Goal: Transaction & Acquisition: Book appointment/travel/reservation

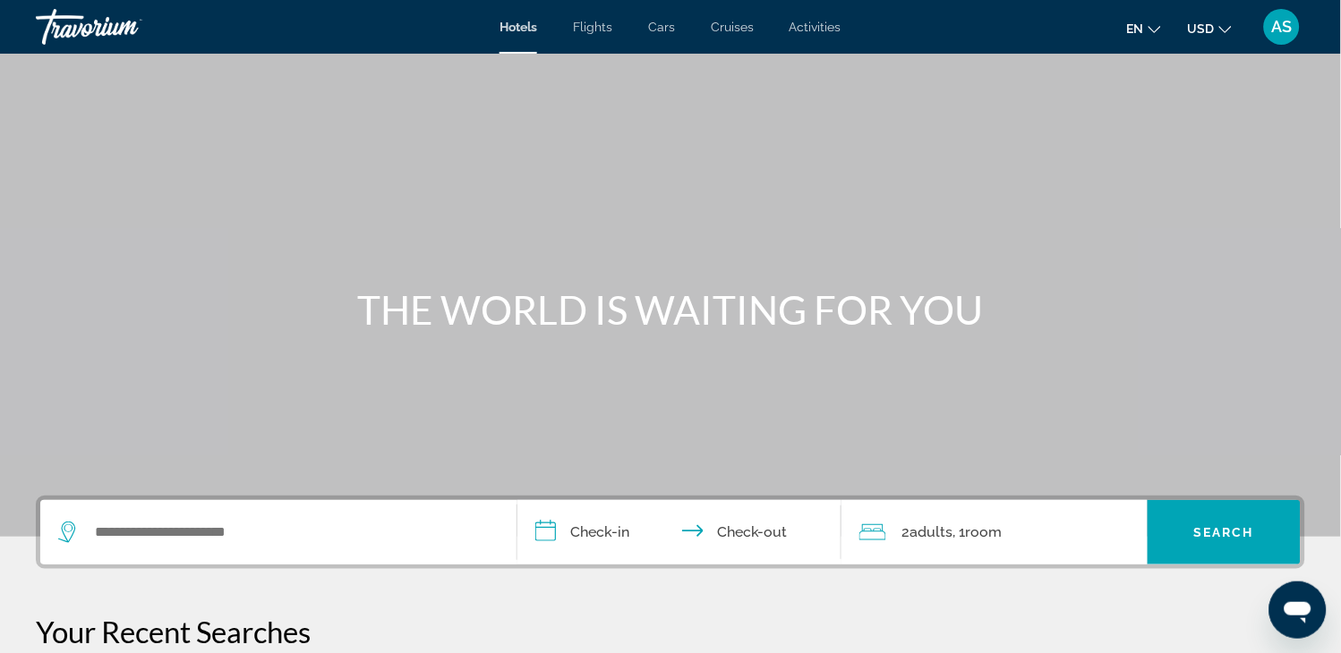
click at [582, 28] on span "Flights" at bounding box center [592, 27] width 39 height 14
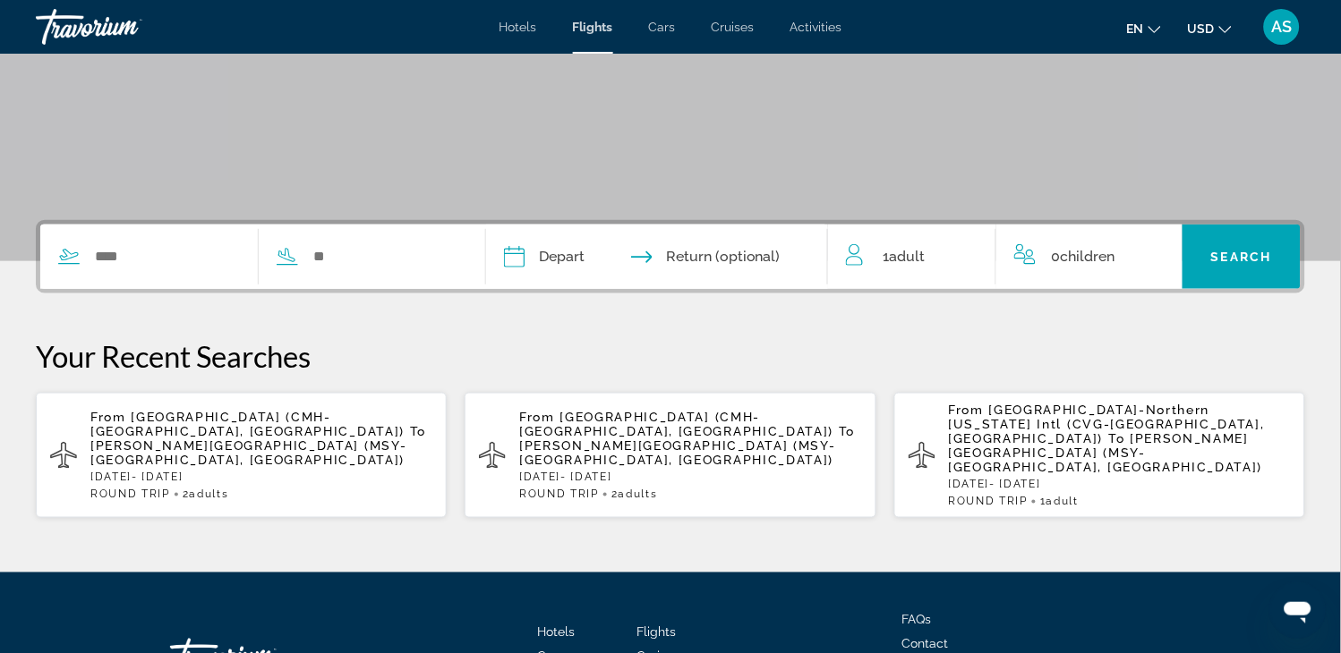
scroll to position [278, 0]
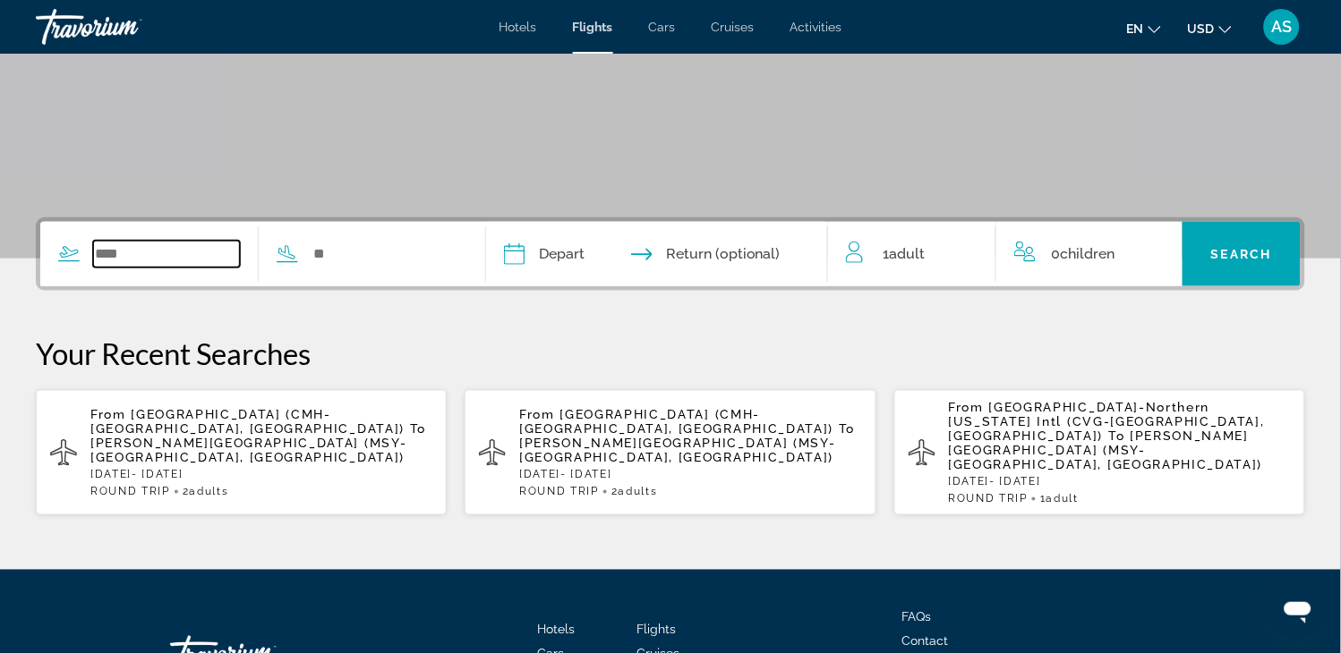
click at [124, 248] on input "Search widget" at bounding box center [166, 254] width 147 height 27
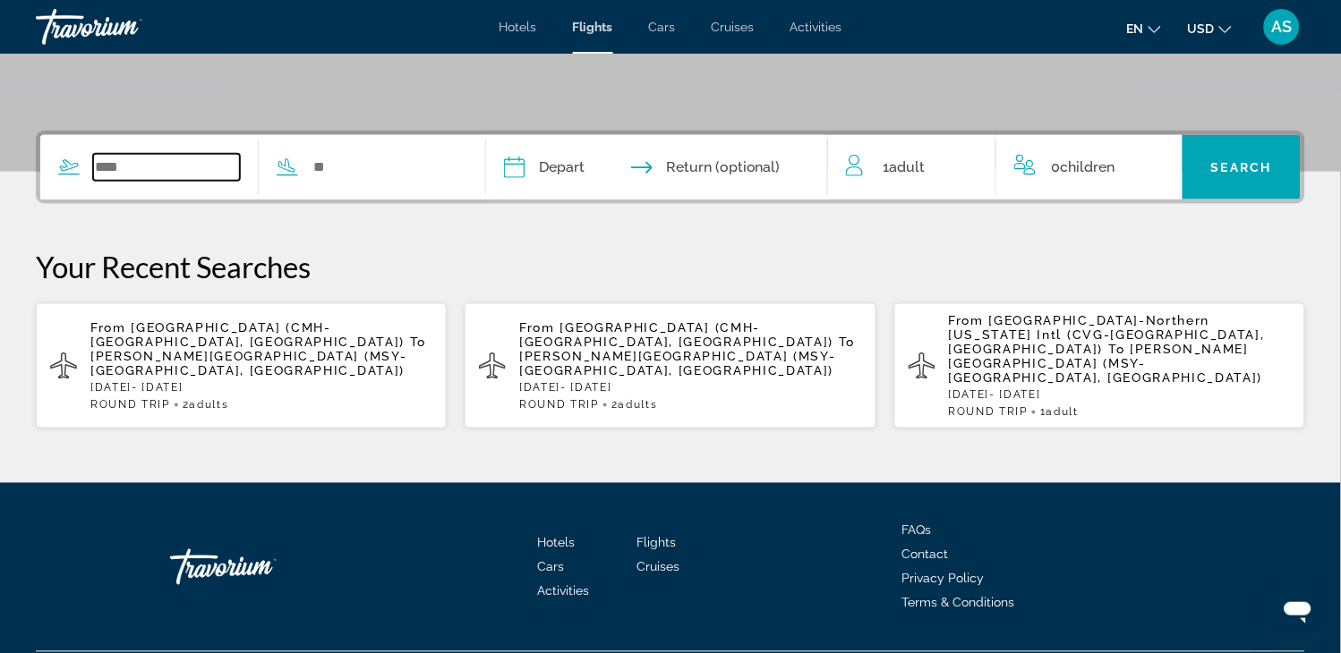
scroll to position [399, 0]
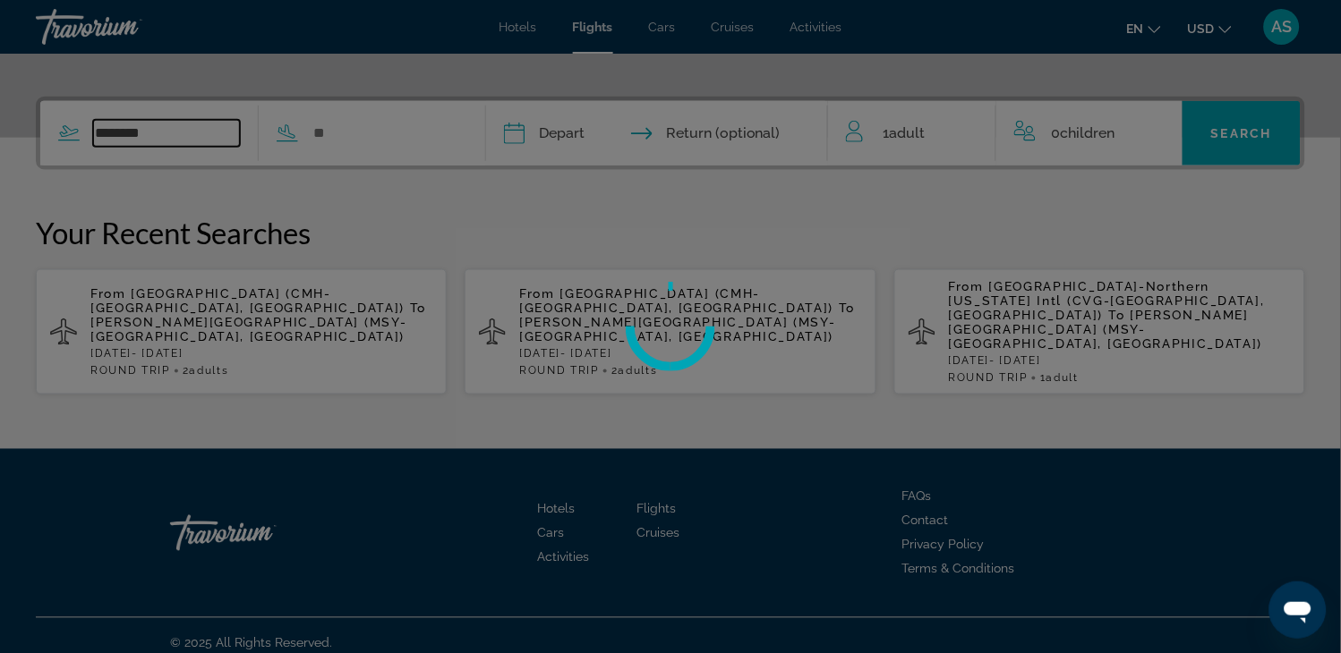
type input "********"
click at [207, 313] on div at bounding box center [670, 326] width 1341 height 653
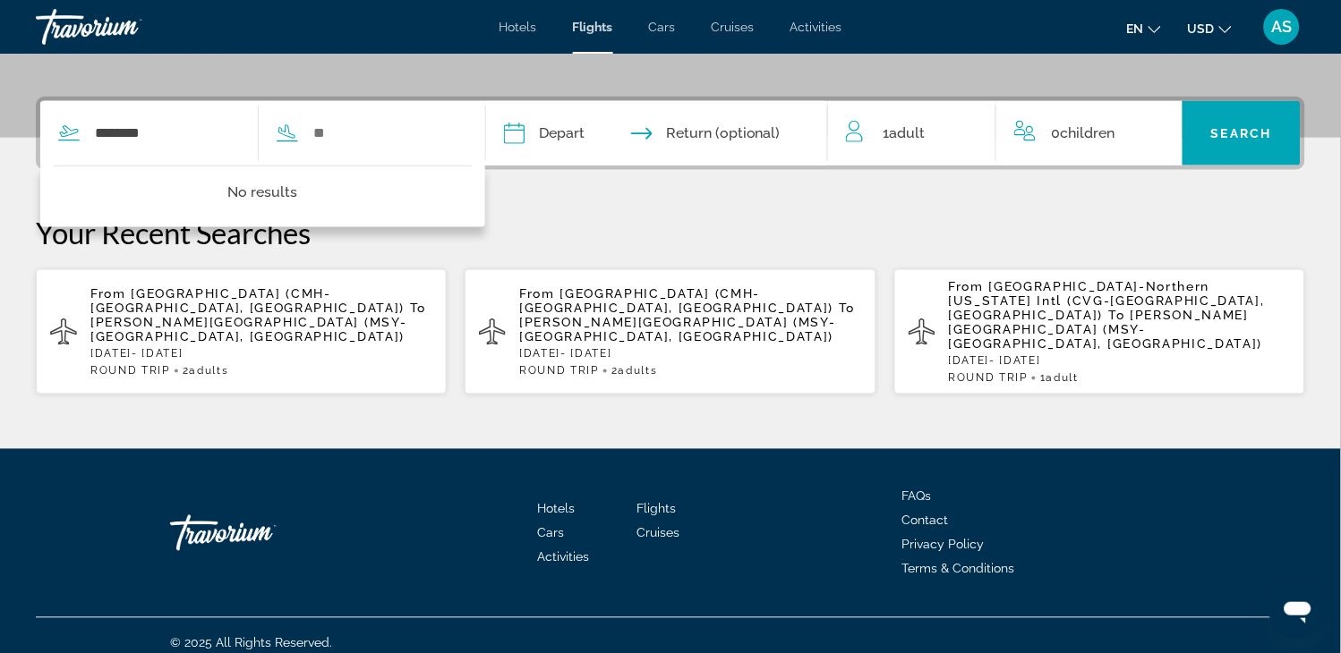
click at [207, 315] on span "[PERSON_NAME][GEOGRAPHIC_DATA] (MSY-[GEOGRAPHIC_DATA], [GEOGRAPHIC_DATA])" at bounding box center [248, 329] width 316 height 29
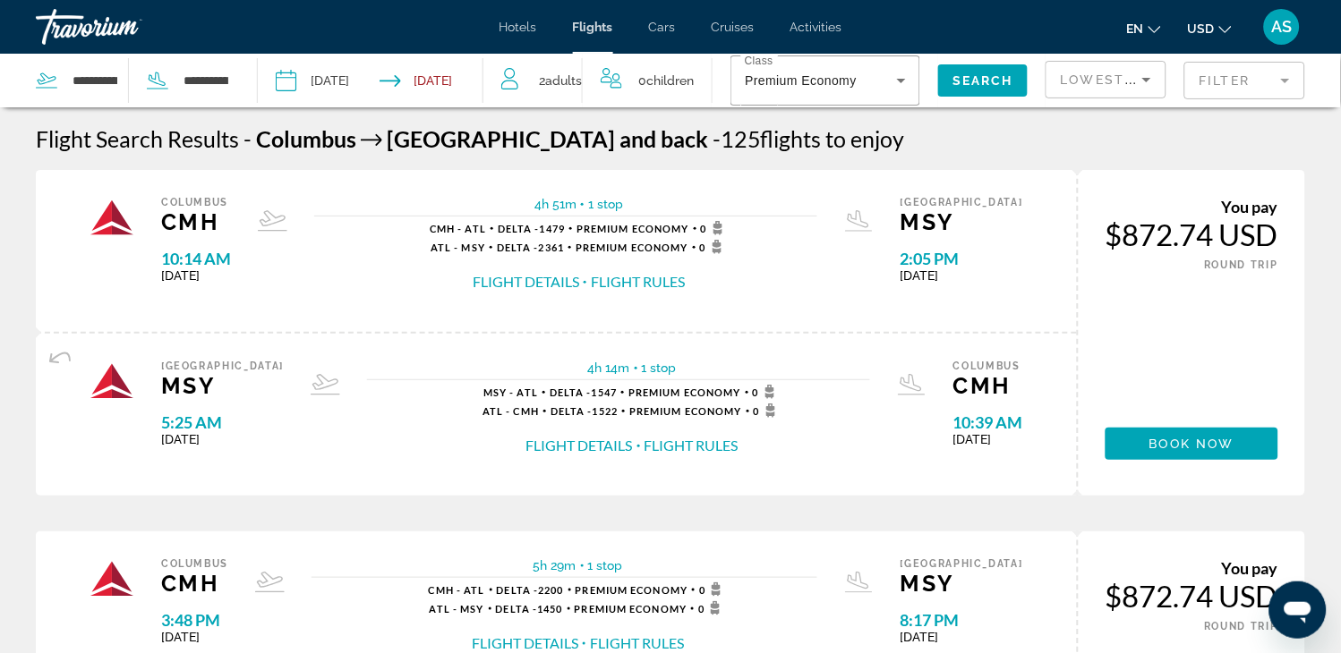
click at [570, 79] on span "2 Adult Adults" at bounding box center [560, 80] width 43 height 25
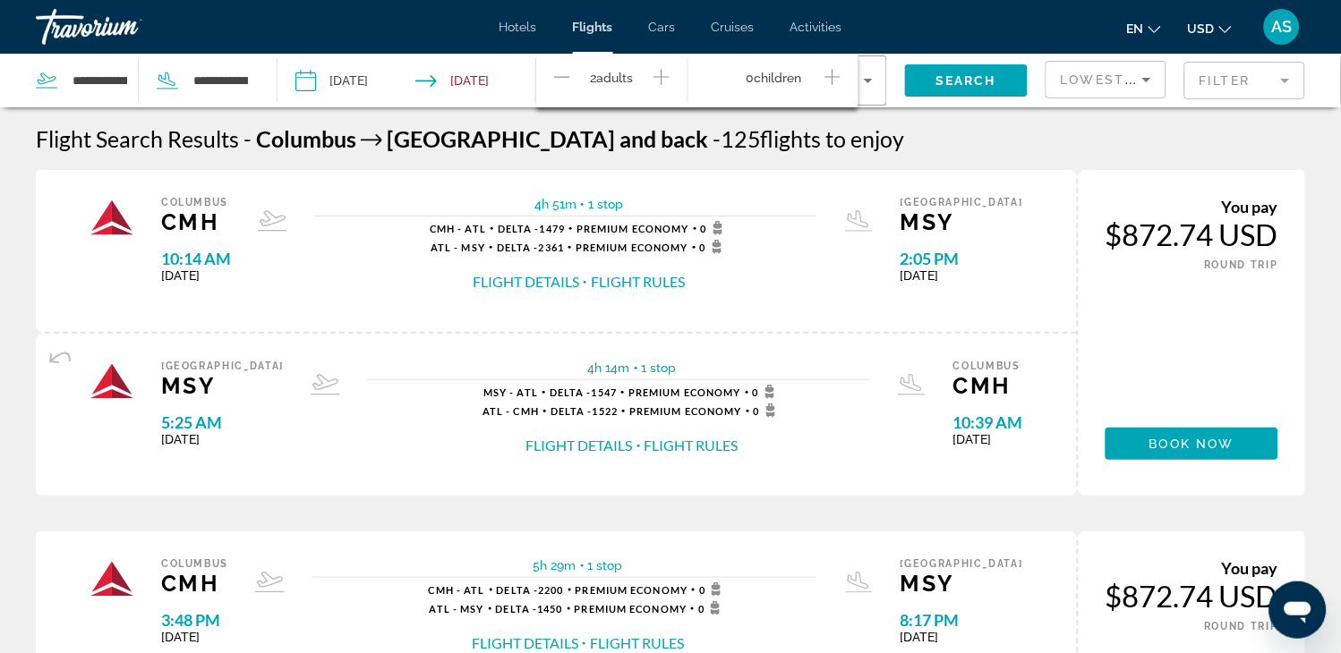
click at [569, 75] on icon "Decrement adults" at bounding box center [562, 76] width 16 height 21
click at [943, 76] on span "Search" at bounding box center [966, 80] width 61 height 14
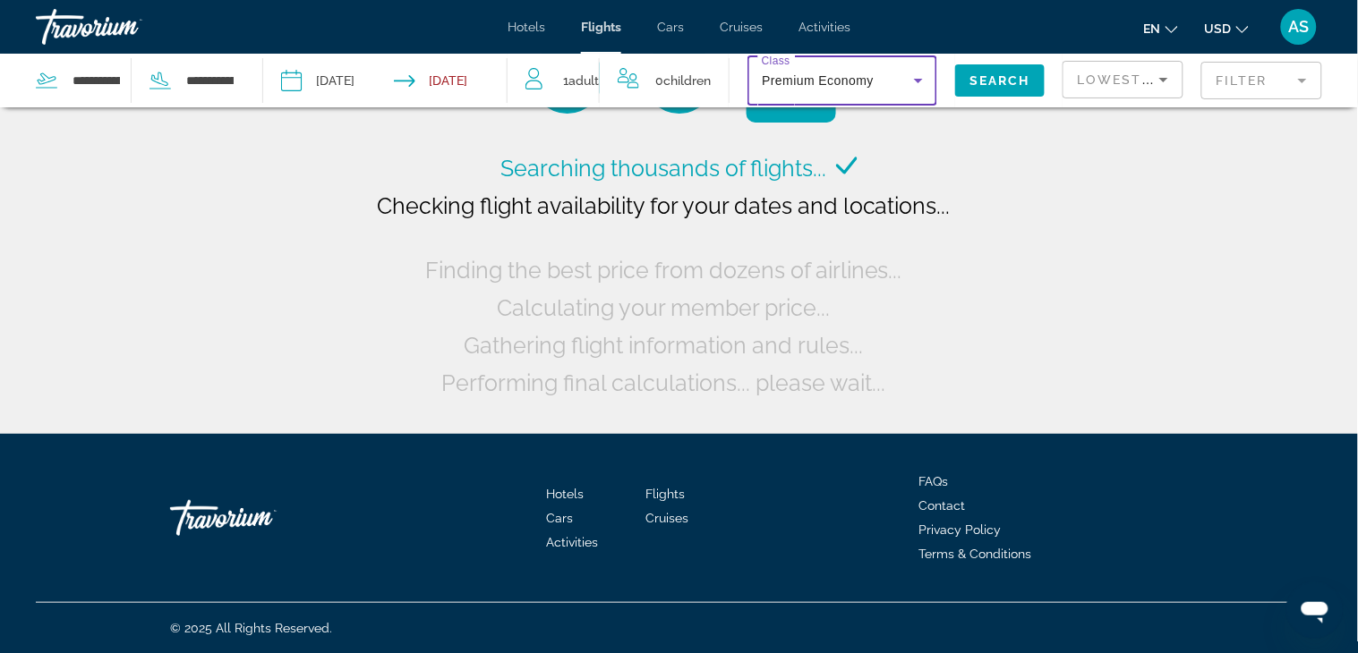
click at [913, 73] on icon "Search widget" at bounding box center [918, 80] width 21 height 21
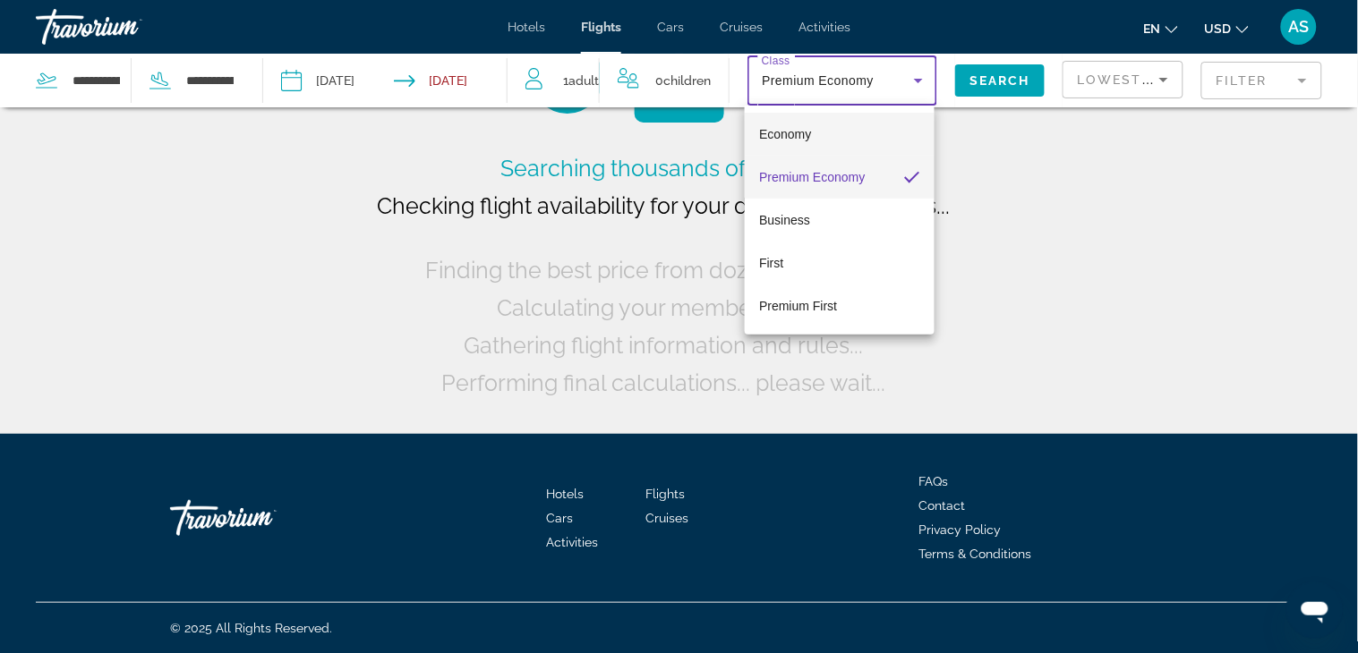
click at [847, 135] on mat-option "Economy" at bounding box center [840, 134] width 190 height 43
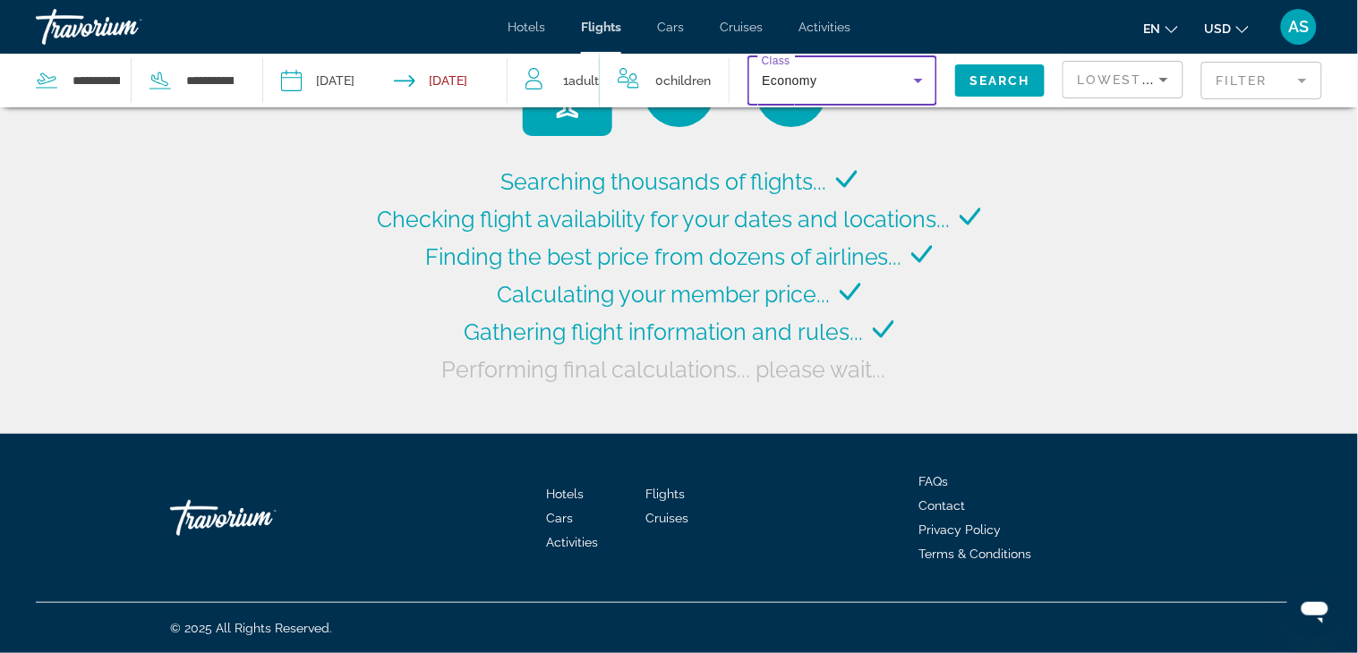
click at [571, 68] on span "1 Adult Adults" at bounding box center [581, 80] width 36 height 25
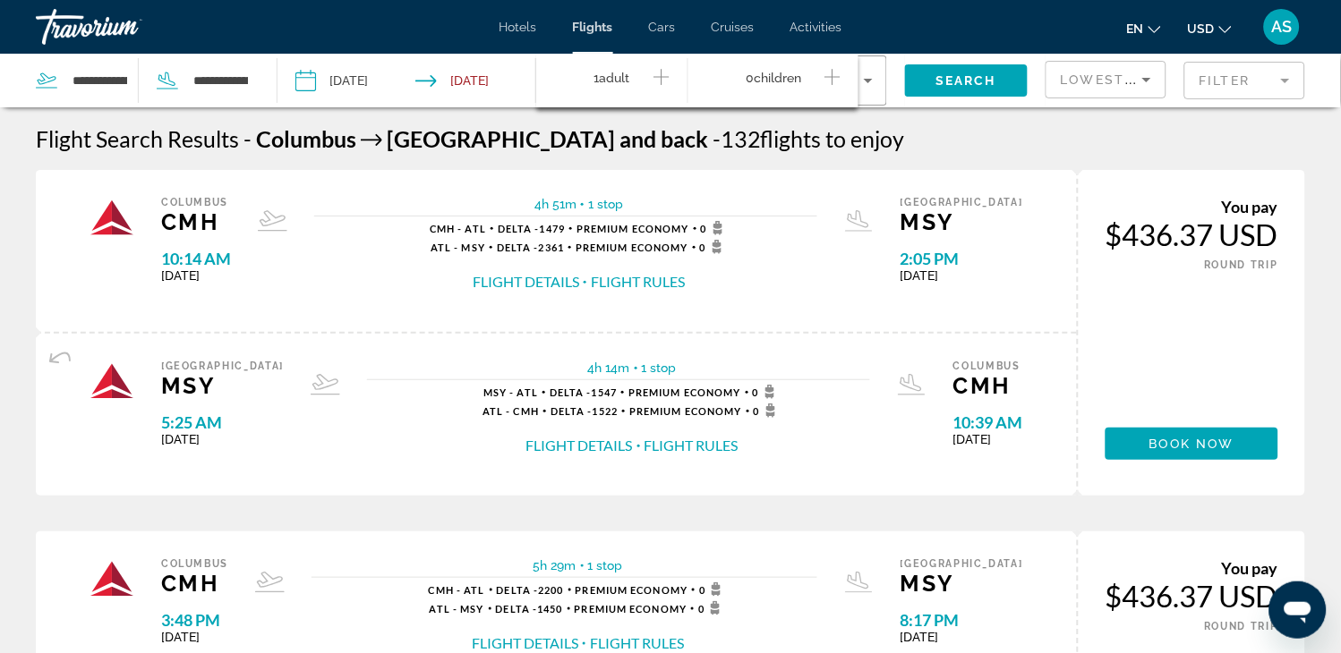
click at [655, 82] on icon "Increment adults" at bounding box center [661, 76] width 16 height 21
click at [910, 73] on span "Search widget" at bounding box center [966, 80] width 123 height 43
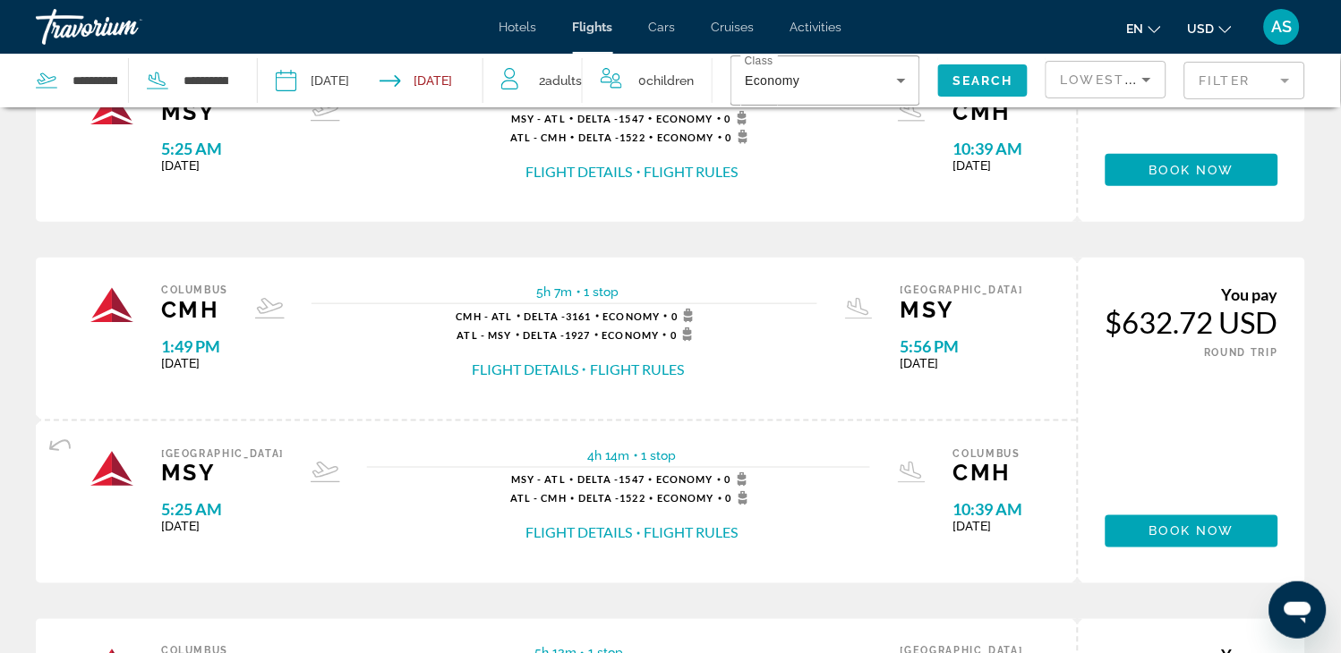
scroll to position [278, 0]
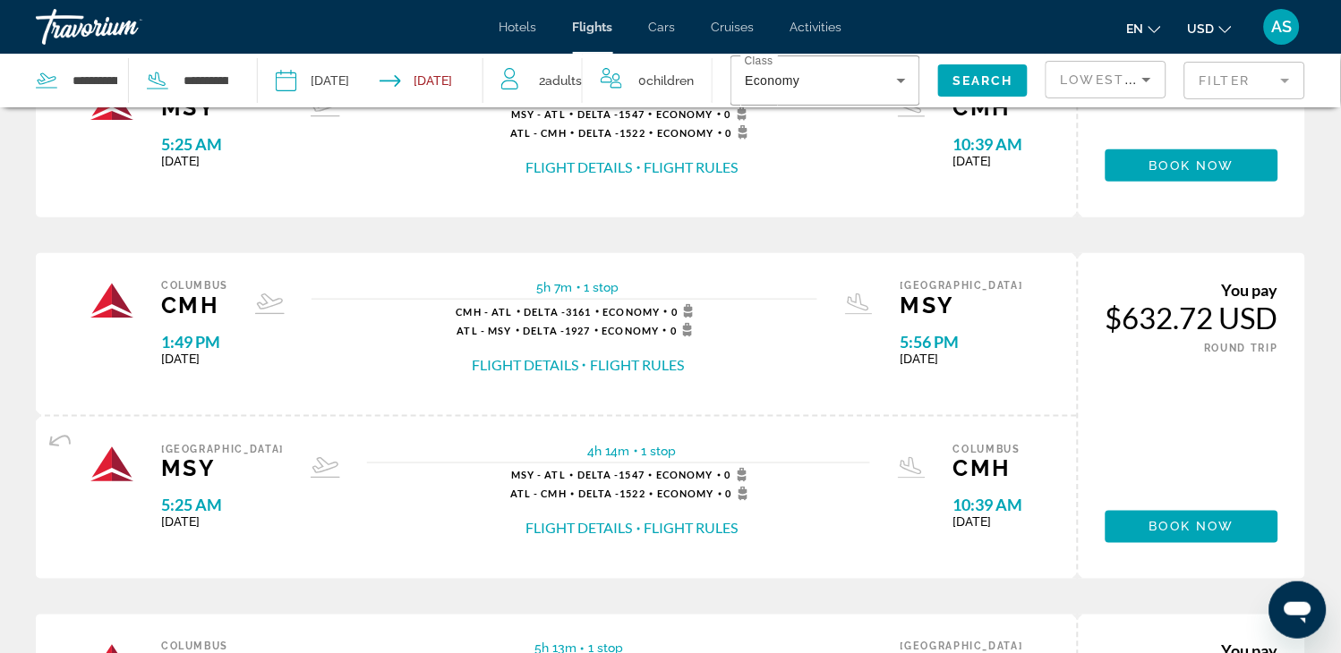
click at [371, 70] on input "Depart date: Sep 24, 2025" at bounding box center [326, 83] width 111 height 59
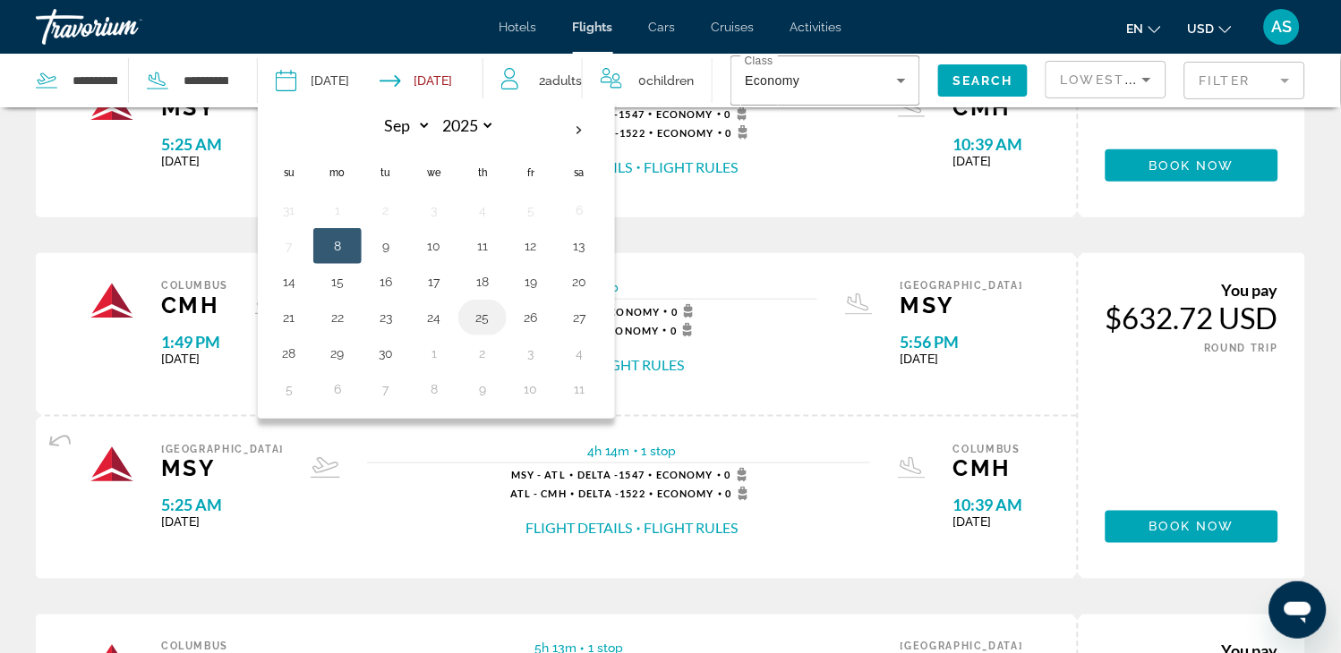
click at [483, 309] on button "25" at bounding box center [482, 317] width 29 height 25
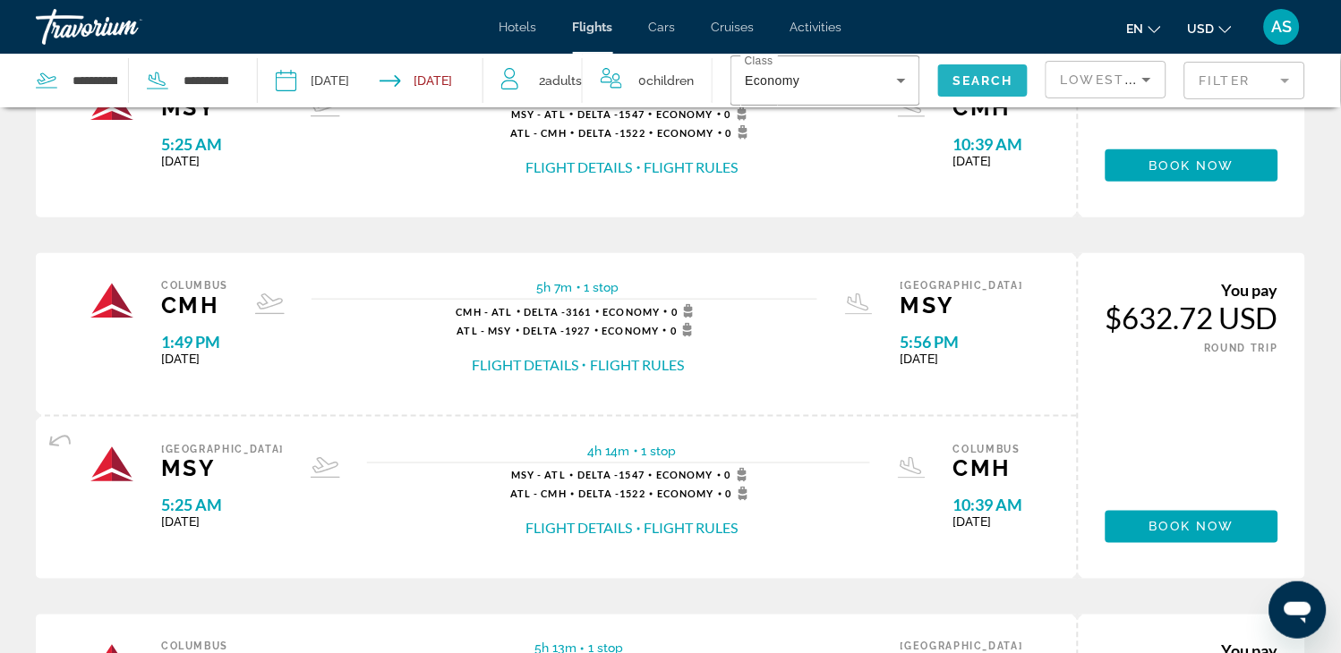
click at [962, 75] on span "Search" at bounding box center [982, 80] width 61 height 14
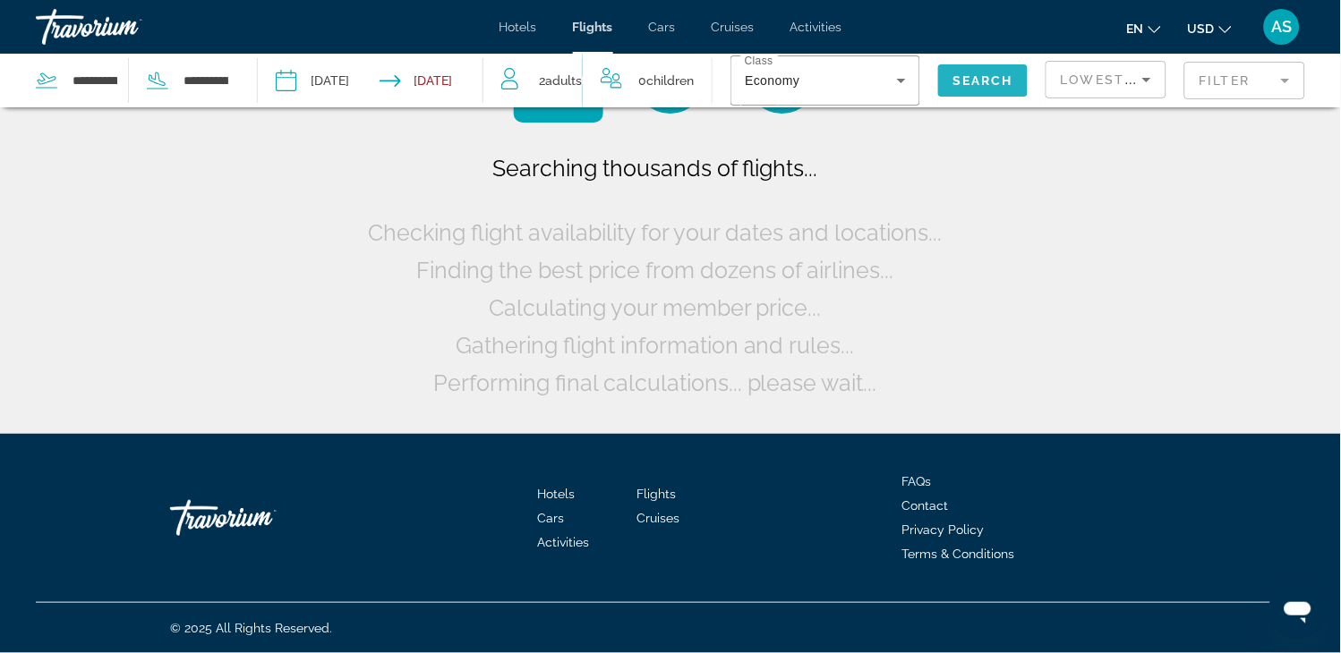
scroll to position [0, 0]
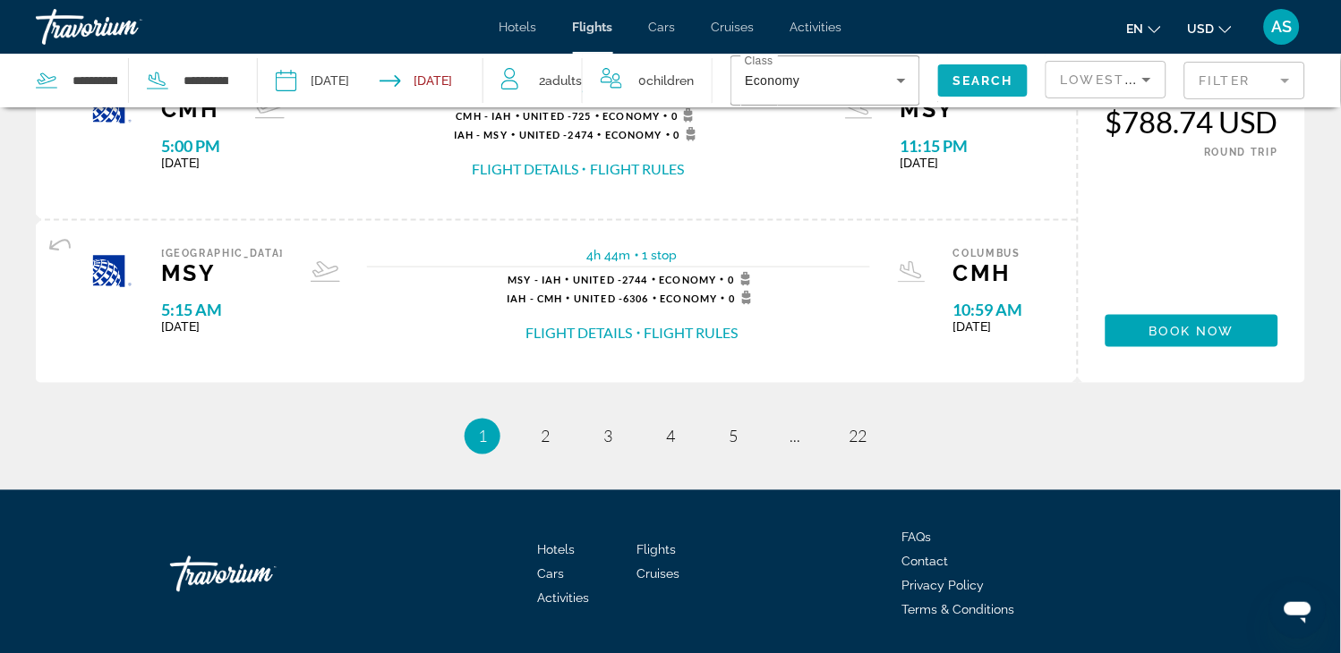
scroll to position [1973, 0]
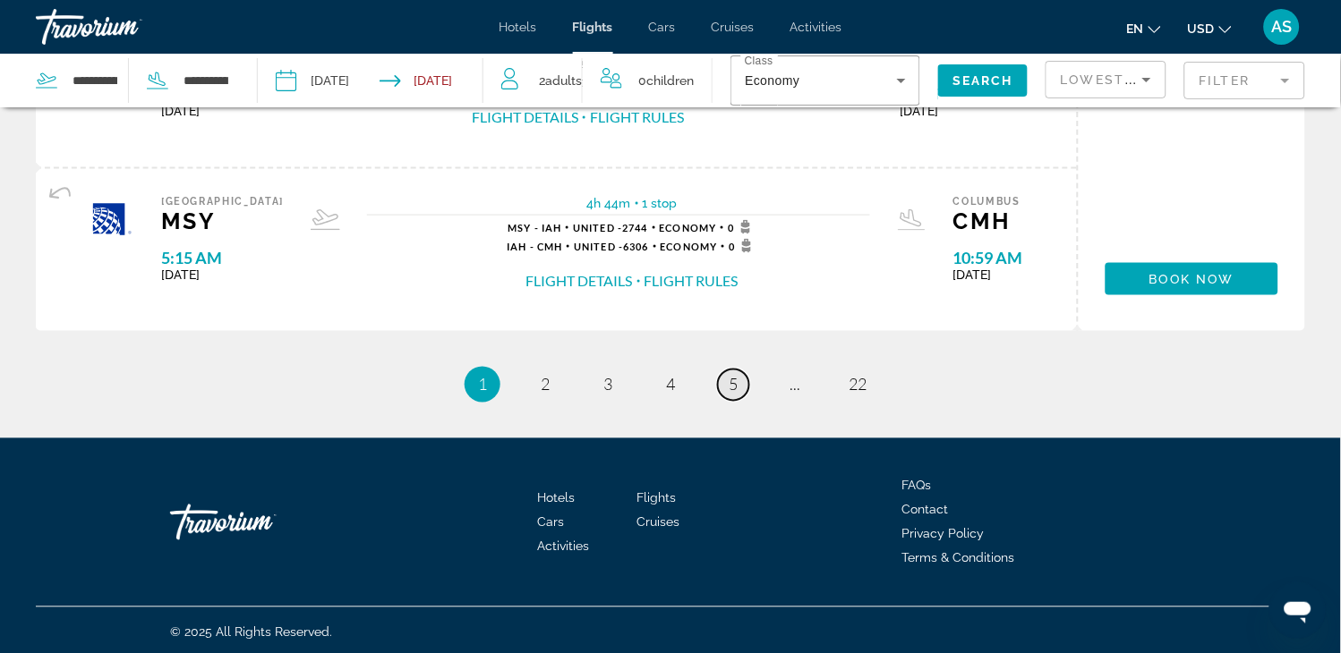
click at [738, 382] on span "5" at bounding box center [733, 385] width 9 height 20
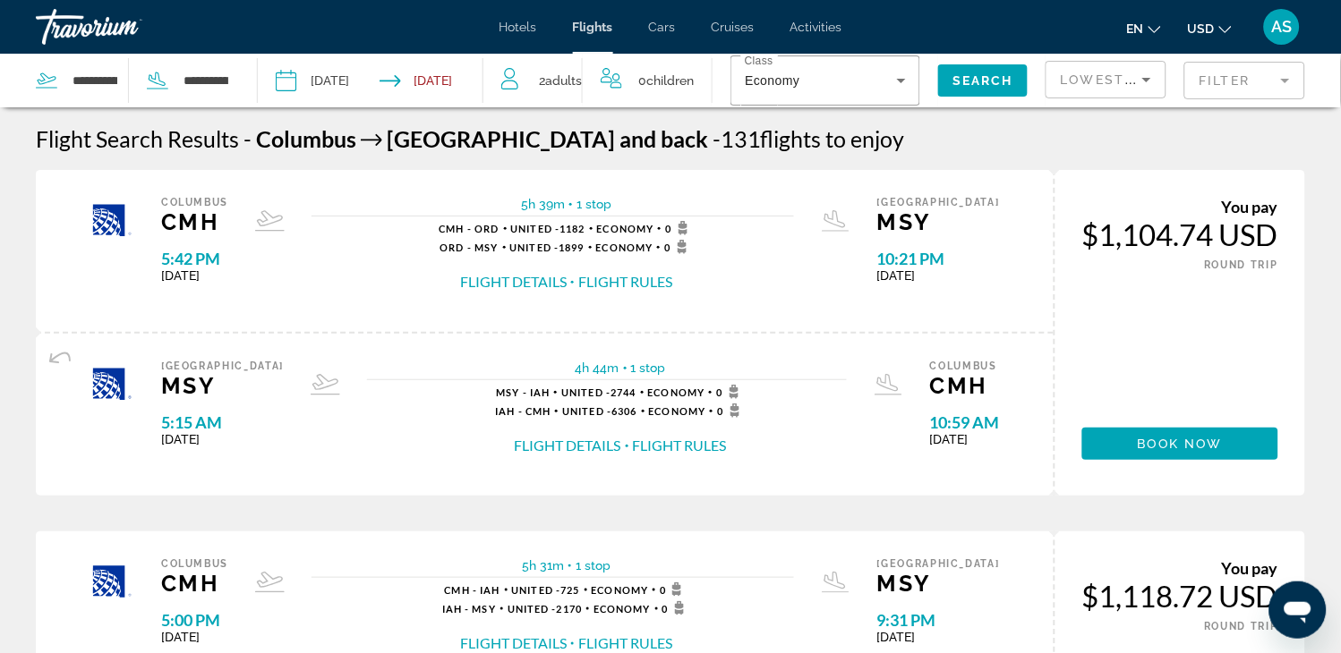
click at [355, 72] on input "**********" at bounding box center [326, 83] width 111 height 59
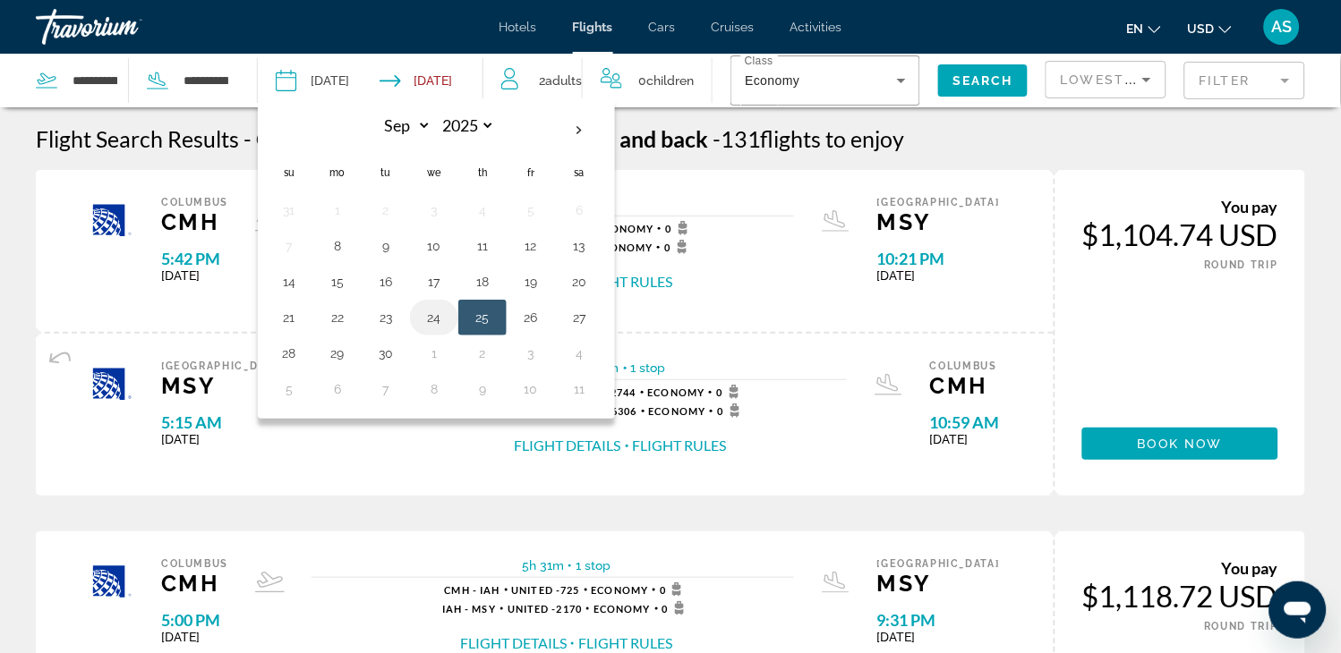
click at [424, 313] on button "24" at bounding box center [434, 317] width 29 height 25
type input "**********"
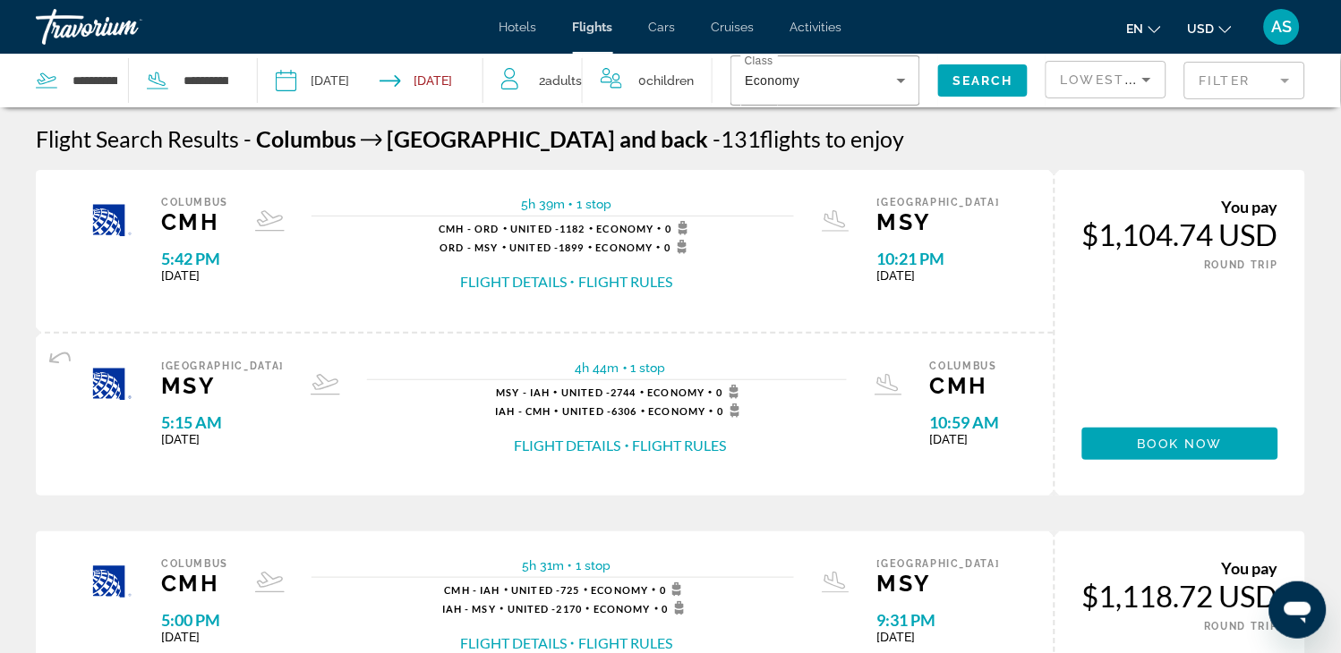
click at [593, 27] on span "Flights" at bounding box center [593, 27] width 40 height 14
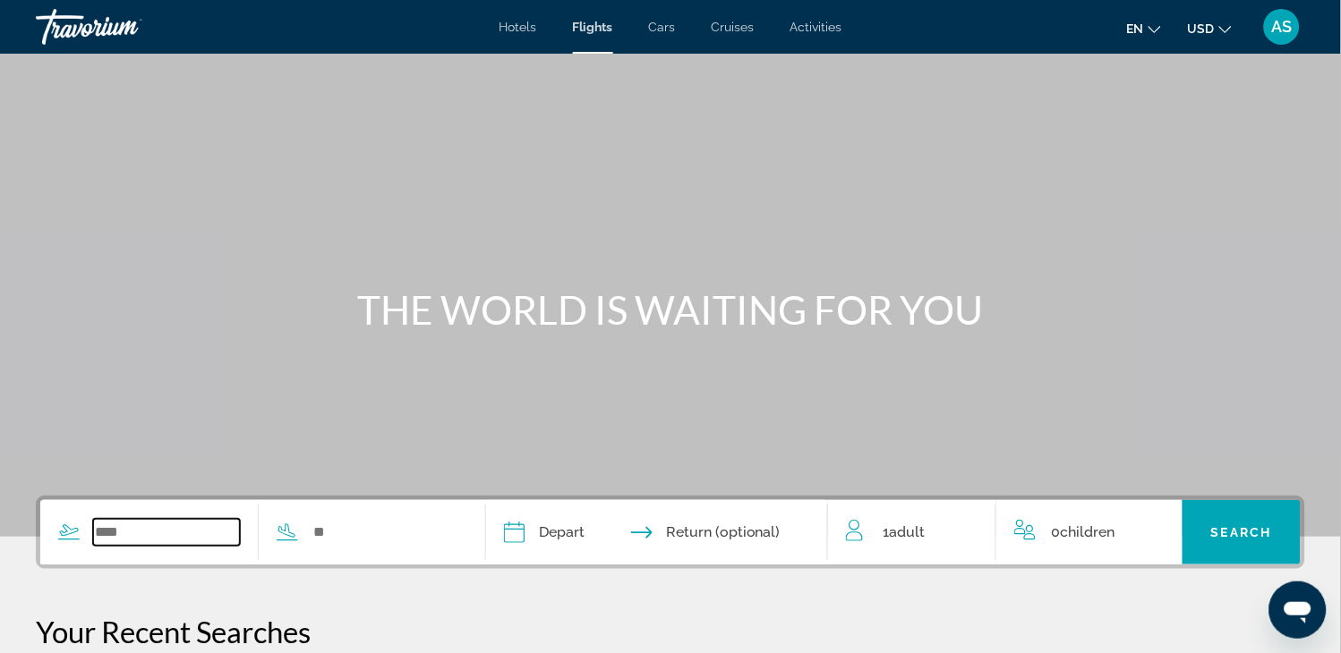
click at [163, 524] on input "Search widget" at bounding box center [166, 532] width 147 height 27
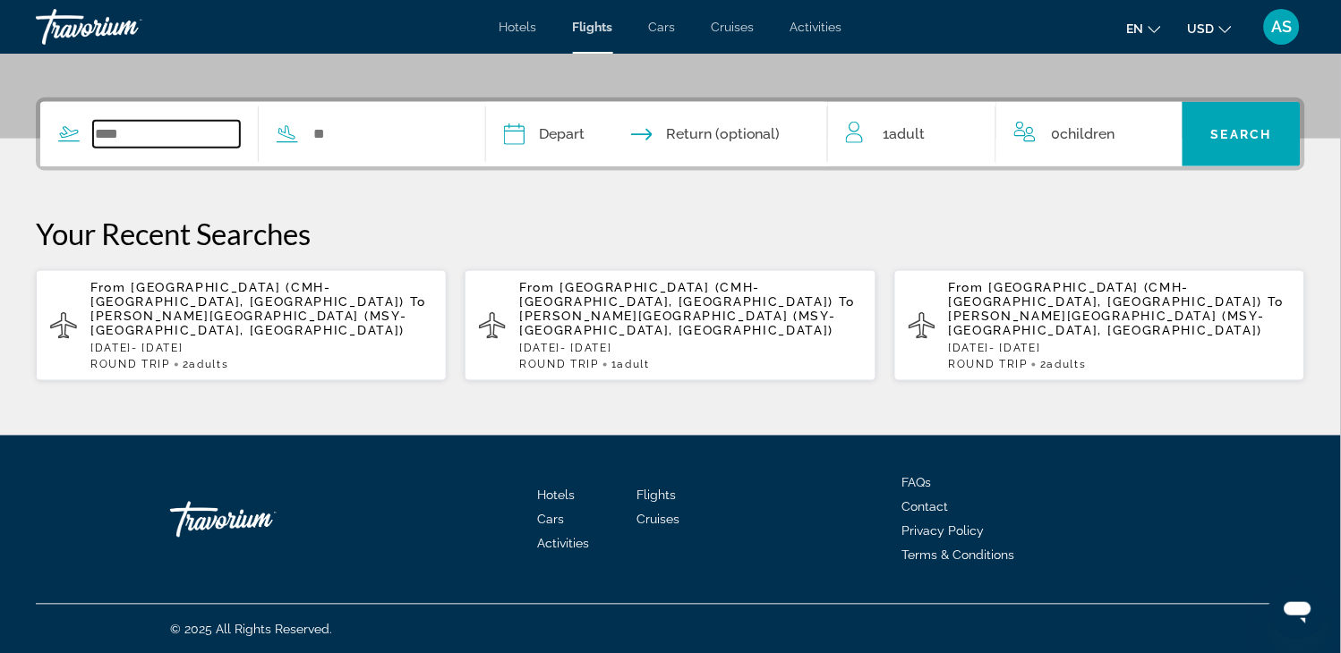
scroll to position [399, 0]
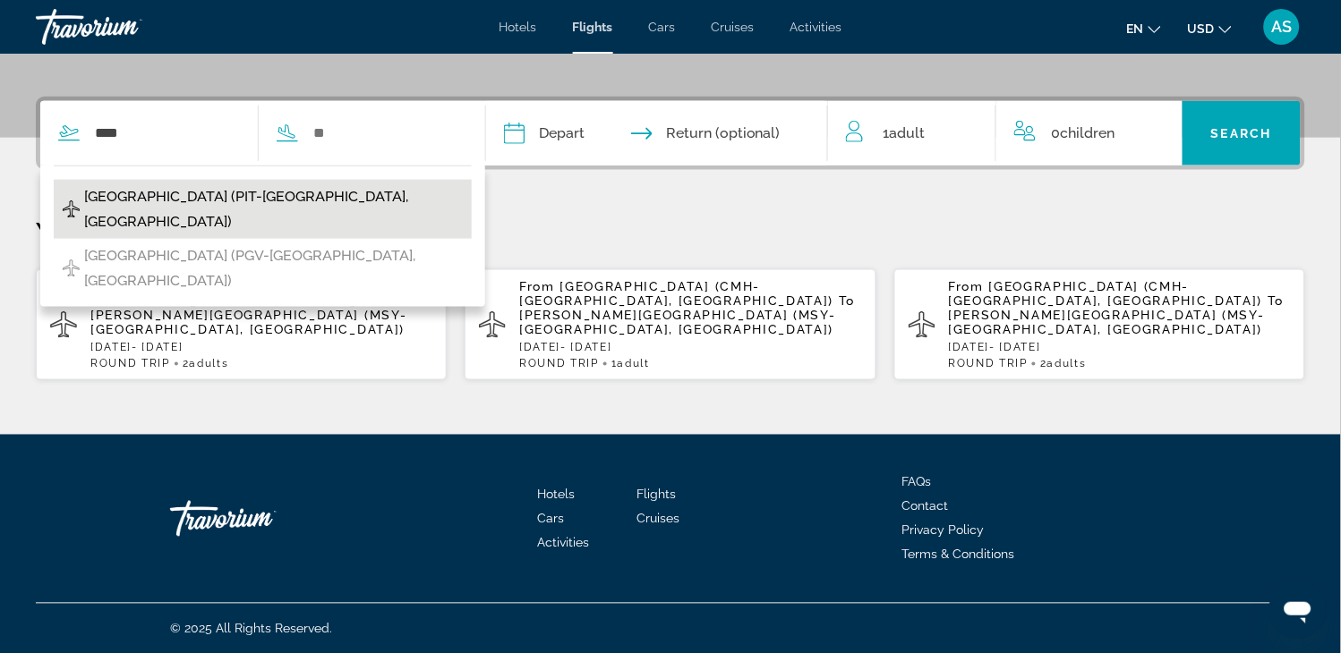
click at [244, 202] on span "[GEOGRAPHIC_DATA] (PIT-[GEOGRAPHIC_DATA], [GEOGRAPHIC_DATA])" at bounding box center [273, 209] width 379 height 50
type input "**********"
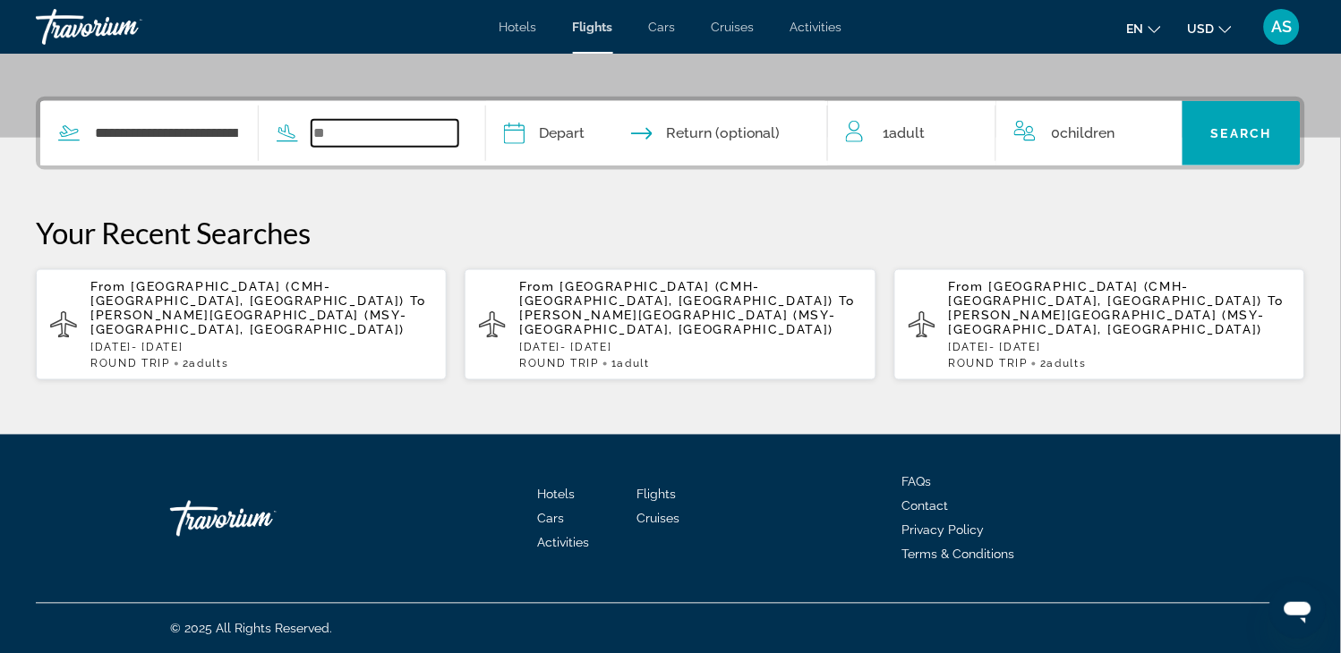
click at [354, 141] on input "Search widget" at bounding box center [384, 133] width 147 height 27
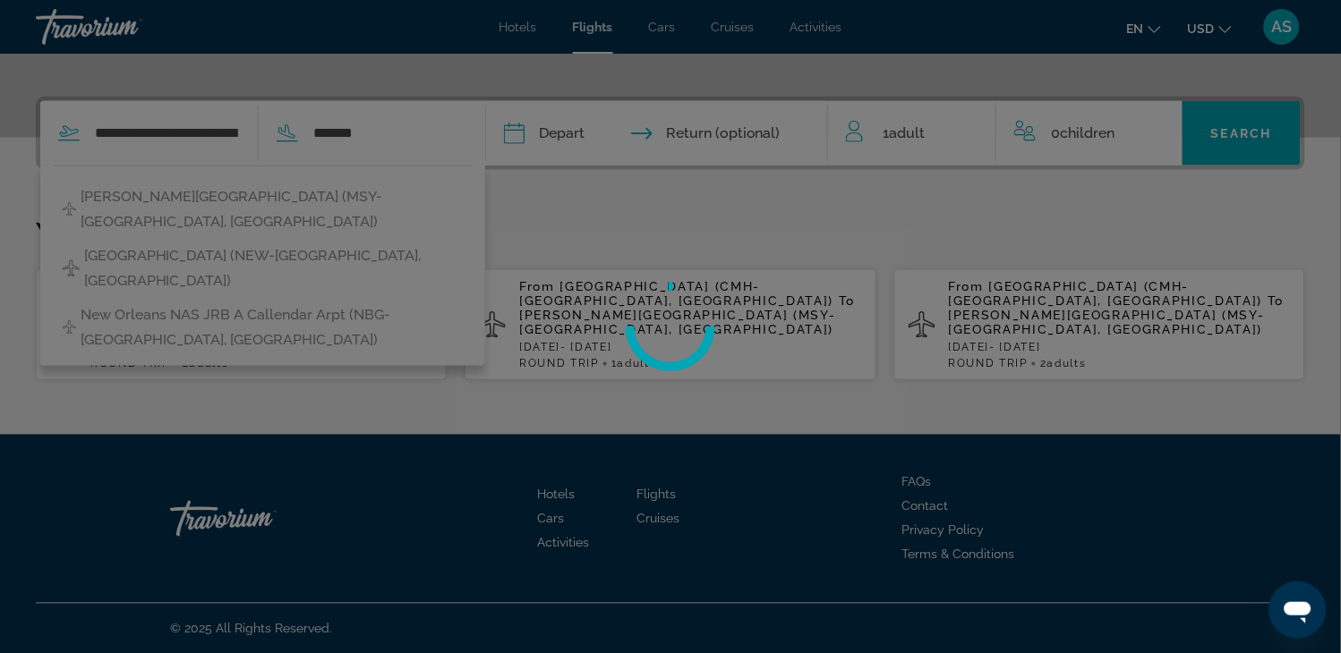
click at [251, 194] on div at bounding box center [670, 326] width 1341 height 653
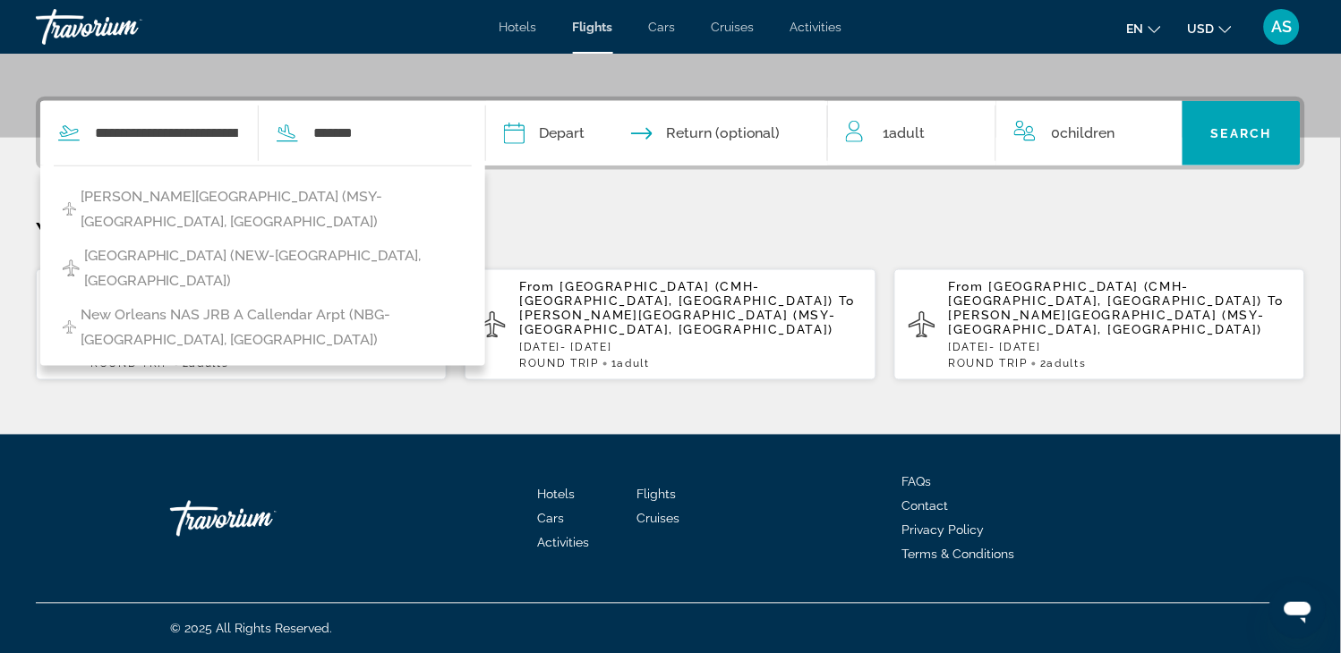
click at [251, 194] on span "[PERSON_NAME][GEOGRAPHIC_DATA] (MSY-[GEOGRAPHIC_DATA], [GEOGRAPHIC_DATA])" at bounding box center [272, 209] width 382 height 50
type input "**********"
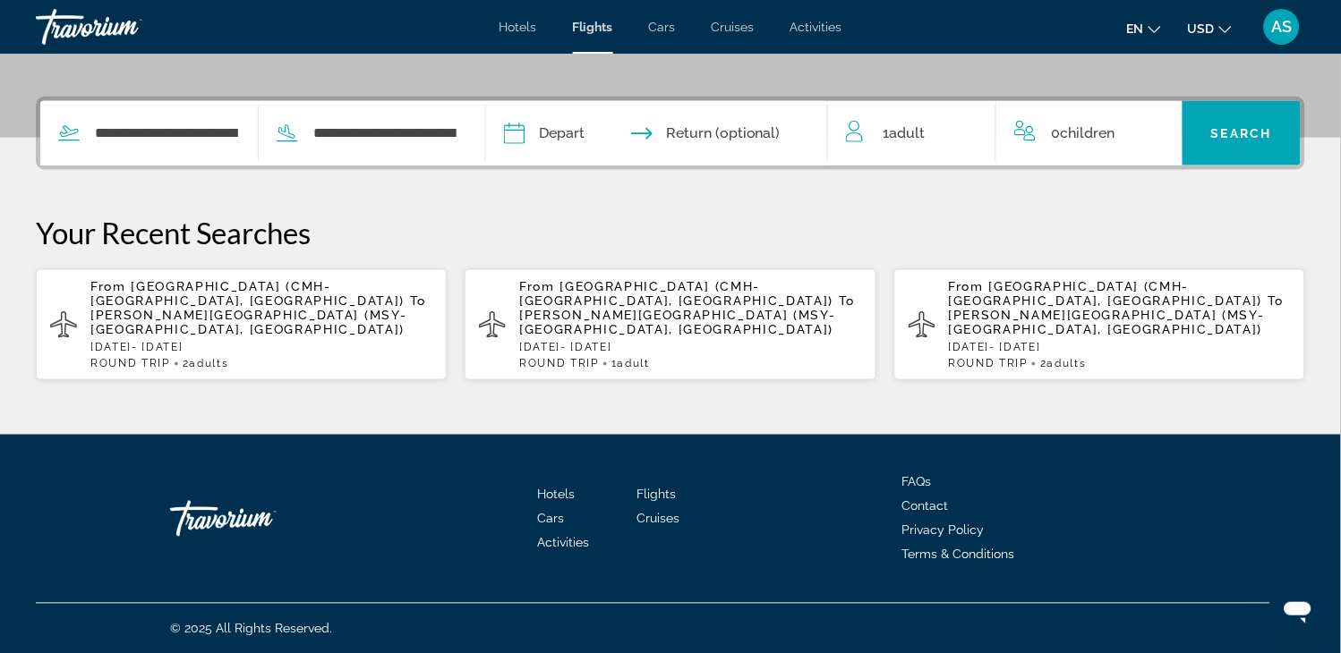
click at [647, 135] on input "Depart date" at bounding box center [583, 136] width 169 height 70
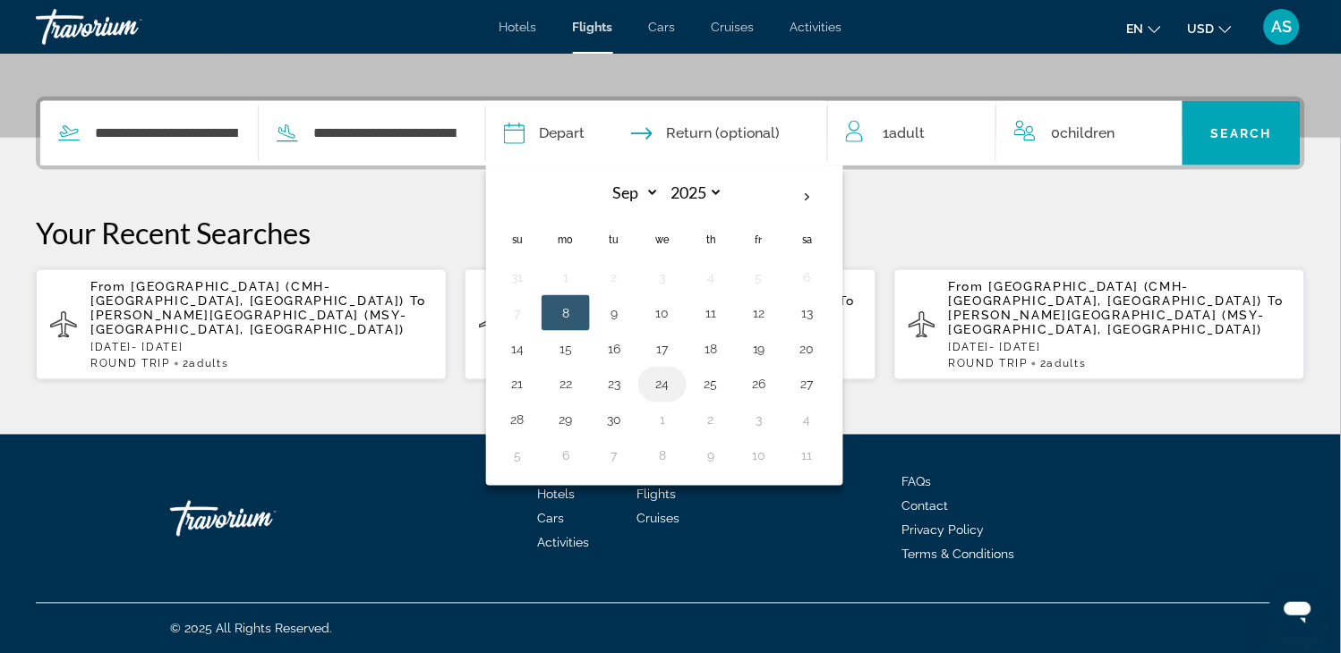
click at [677, 388] on button "24" at bounding box center [662, 384] width 29 height 25
type input "**********"
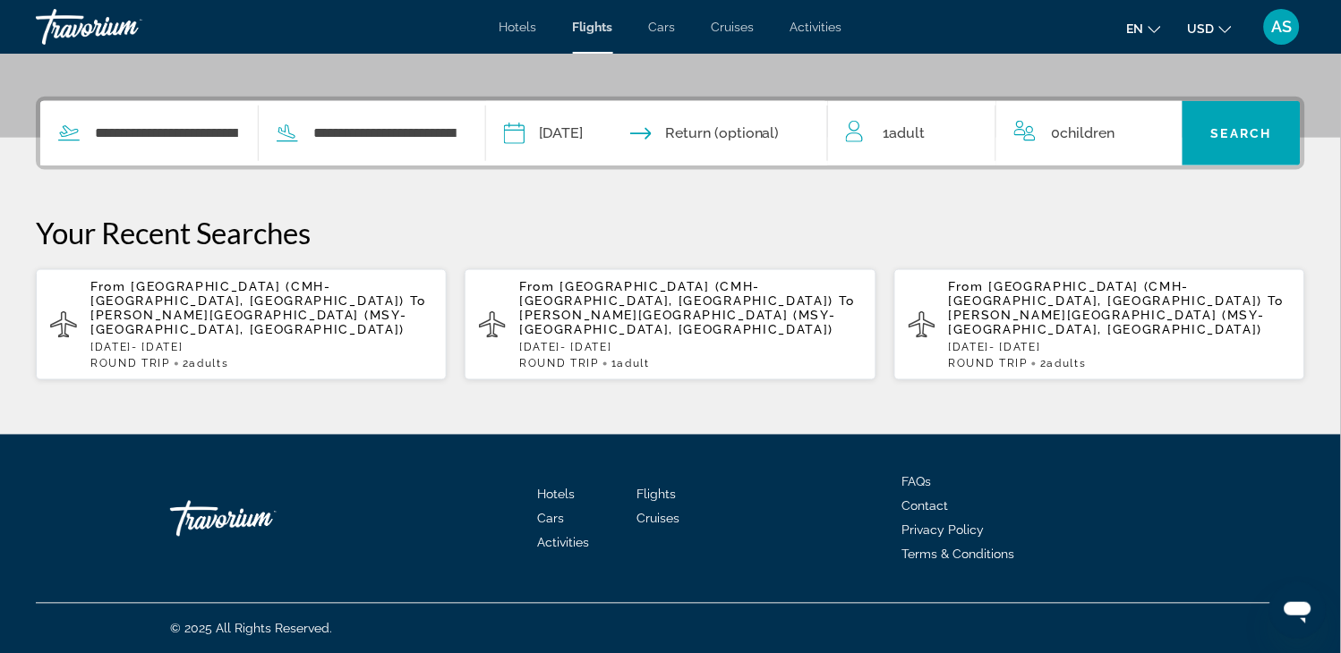
click at [798, 137] on input "Return date" at bounding box center [750, 136] width 169 height 70
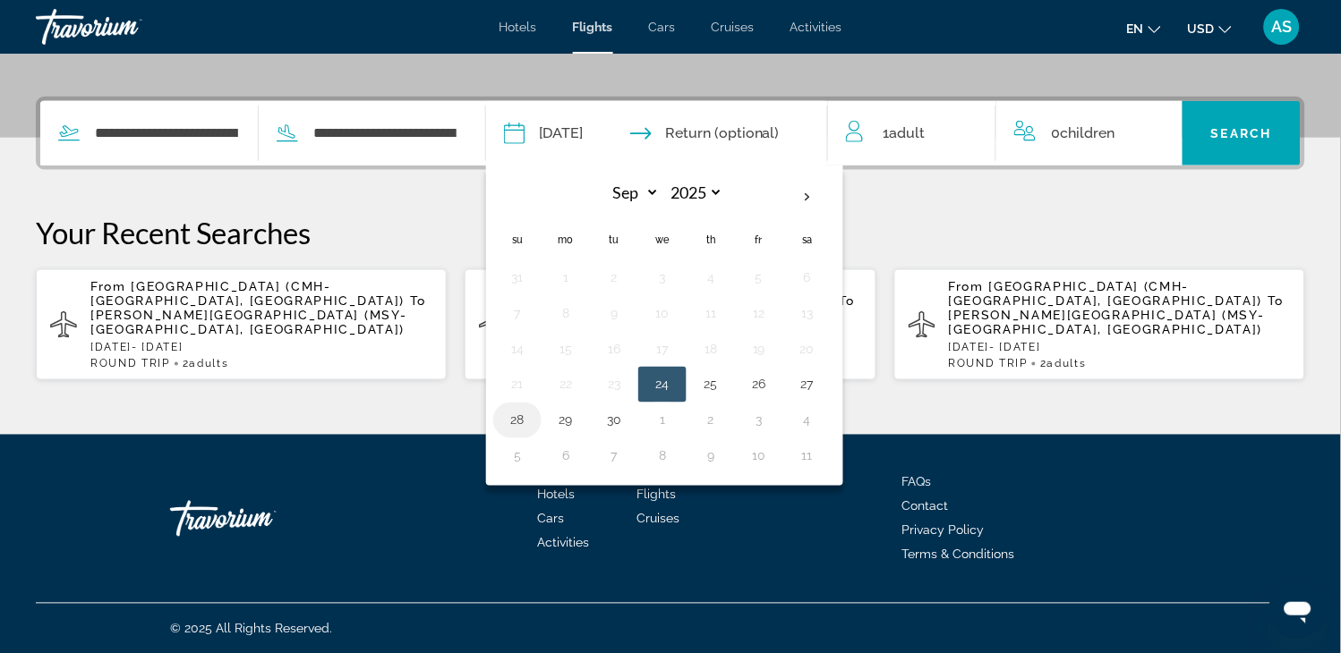
click at [532, 419] on button "28" at bounding box center [517, 420] width 29 height 25
type input "**********"
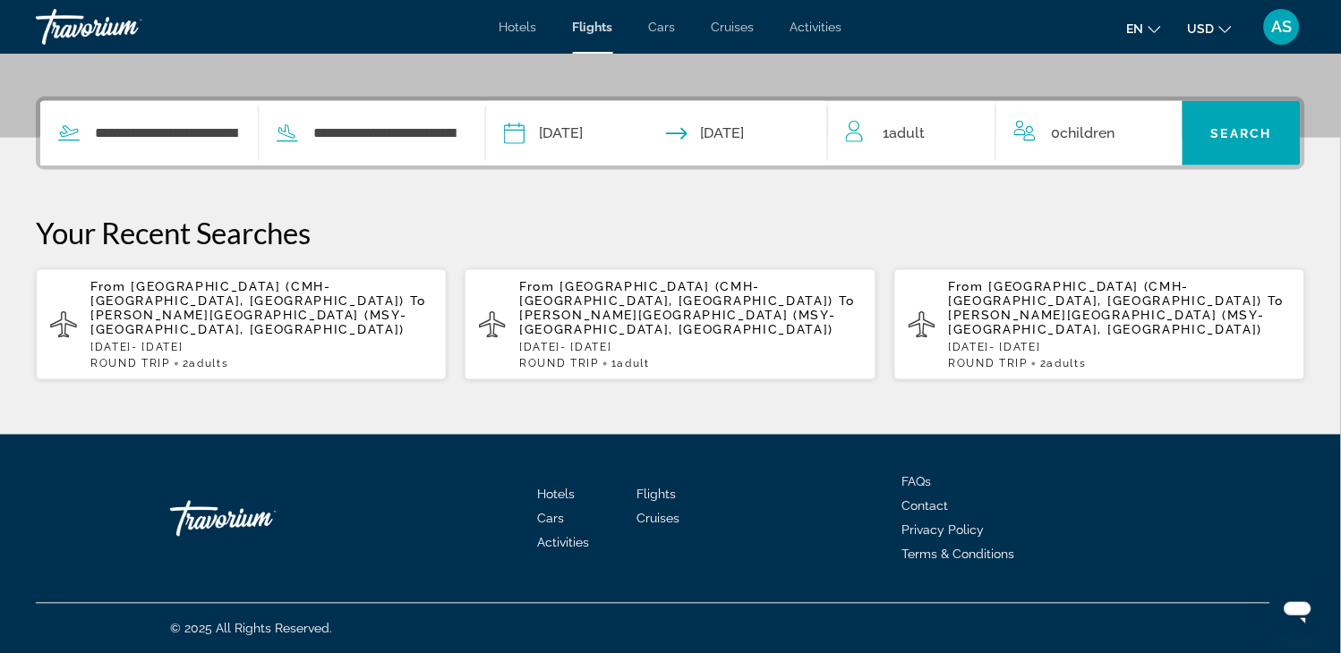
click at [896, 134] on span "Adult" at bounding box center [908, 132] width 36 height 17
click at [959, 126] on div "1 Adult Adults" at bounding box center [920, 133] width 149 height 31
click at [969, 129] on icon "Increment adults" at bounding box center [969, 130] width 16 height 16
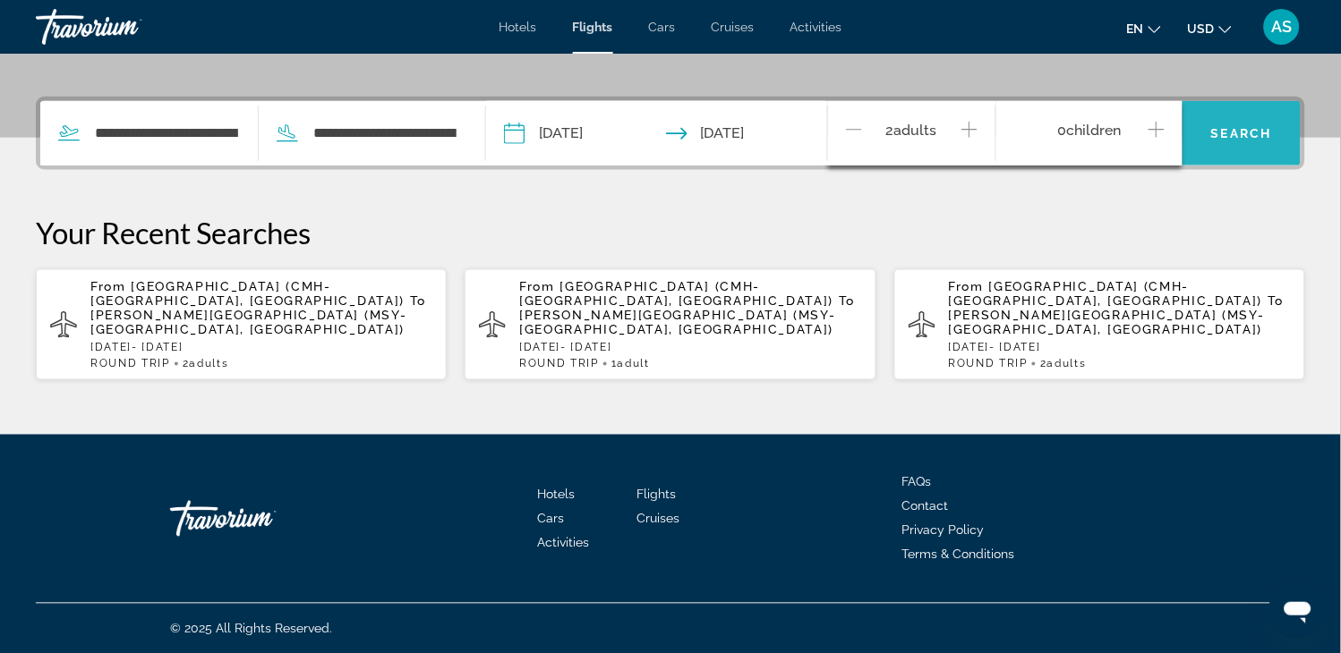
click at [1233, 136] on span "Search" at bounding box center [1241, 133] width 61 height 14
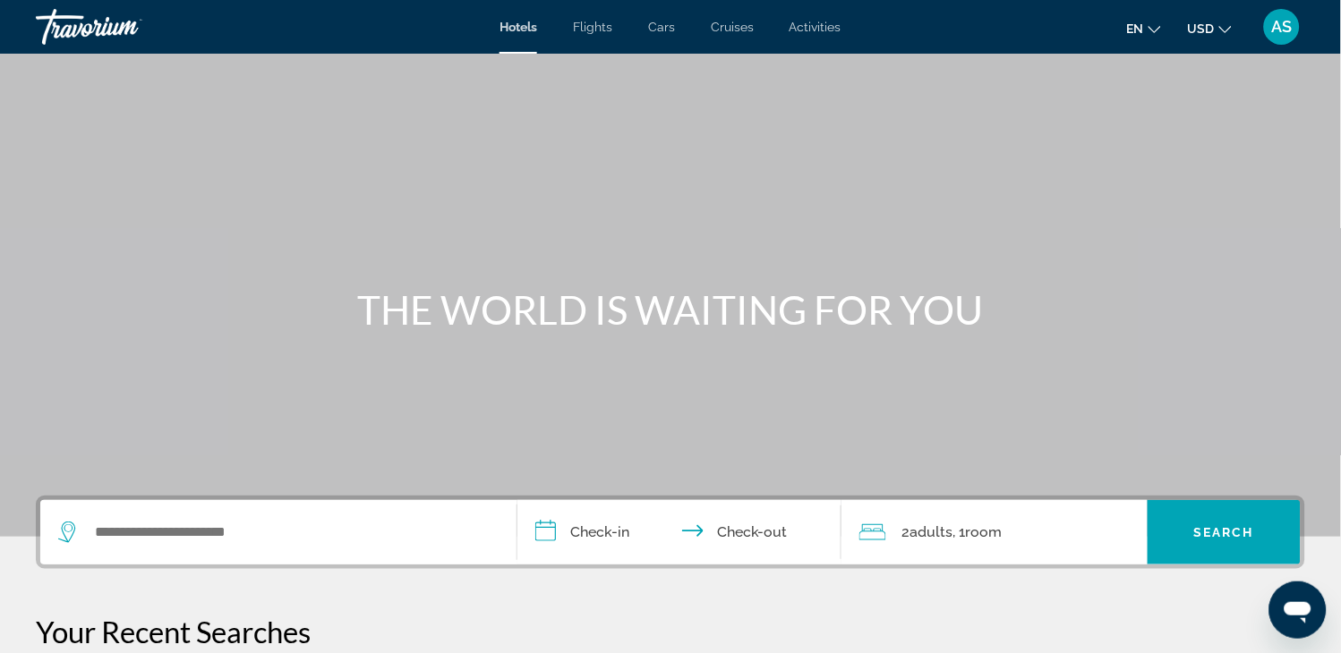
click at [596, 28] on span "Flights" at bounding box center [592, 27] width 39 height 14
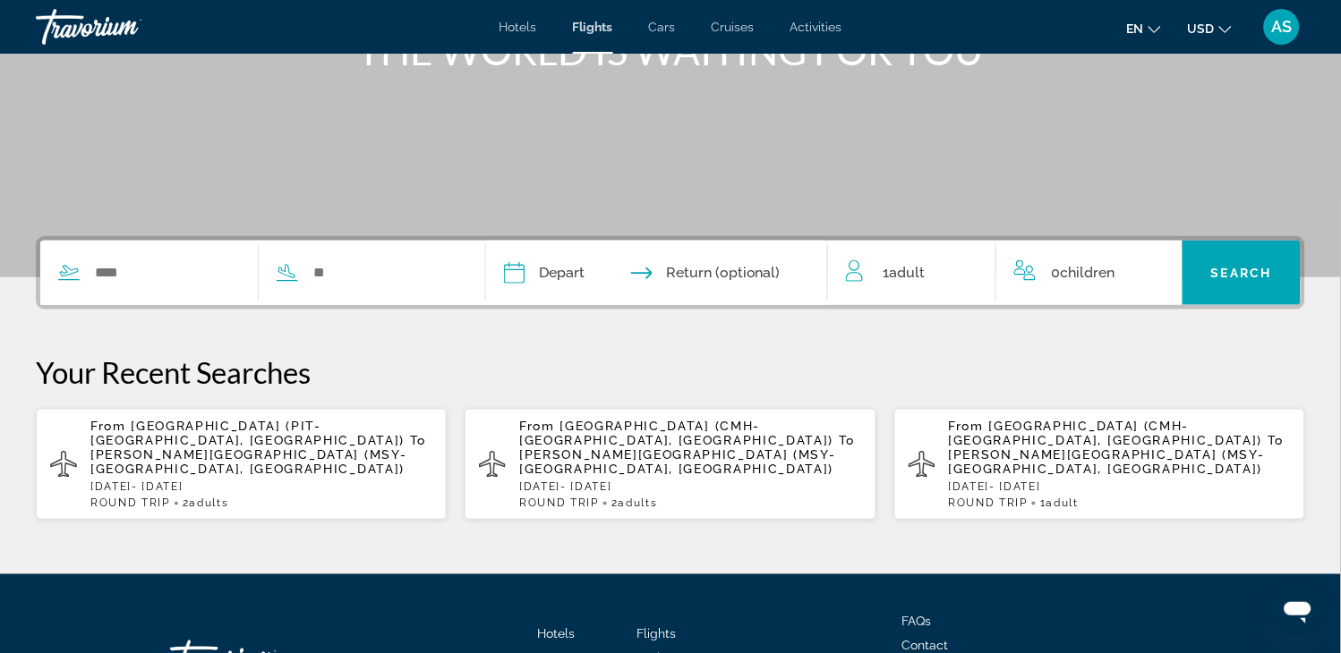
scroll to position [399, 0]
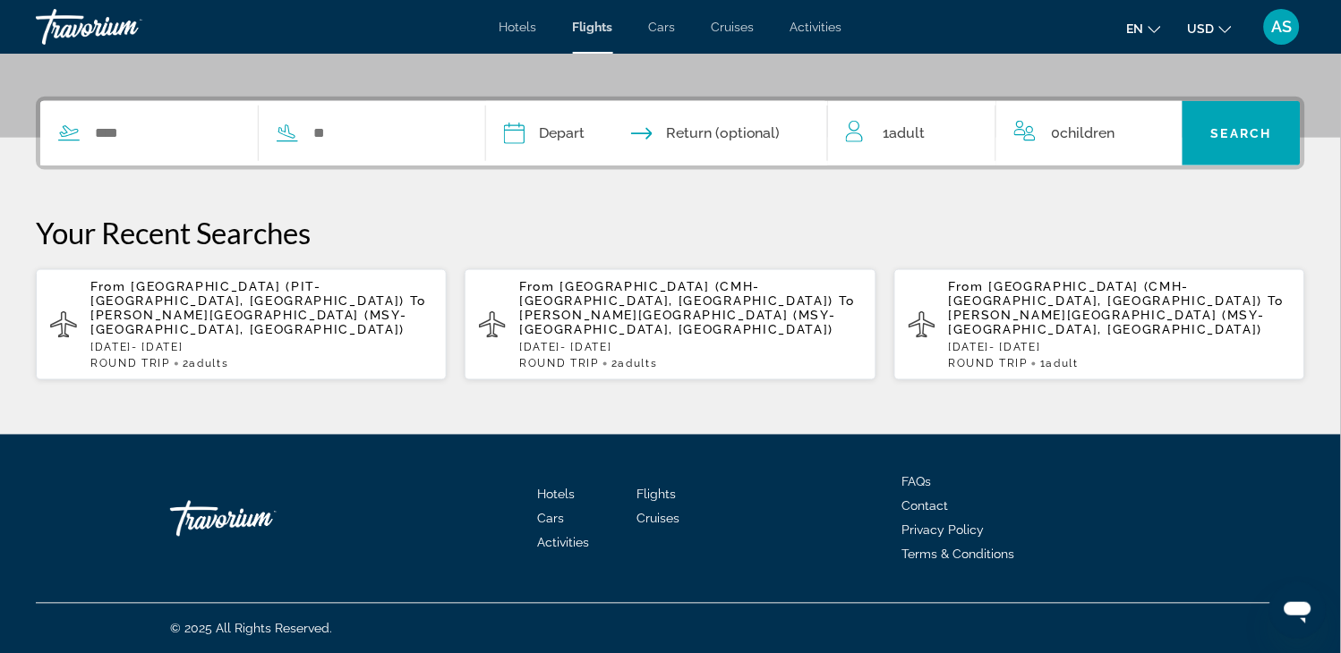
click at [651, 490] on span "Flights" at bounding box center [656, 495] width 39 height 14
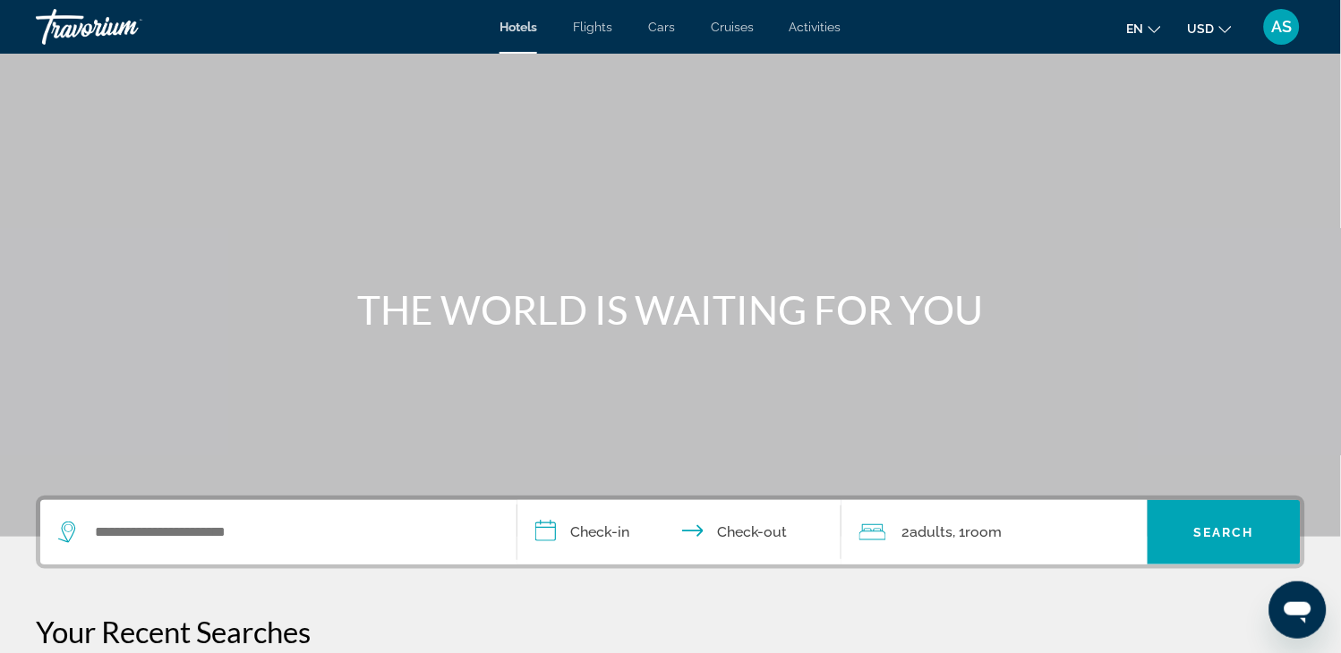
click at [591, 22] on span "Flights" at bounding box center [592, 27] width 39 height 14
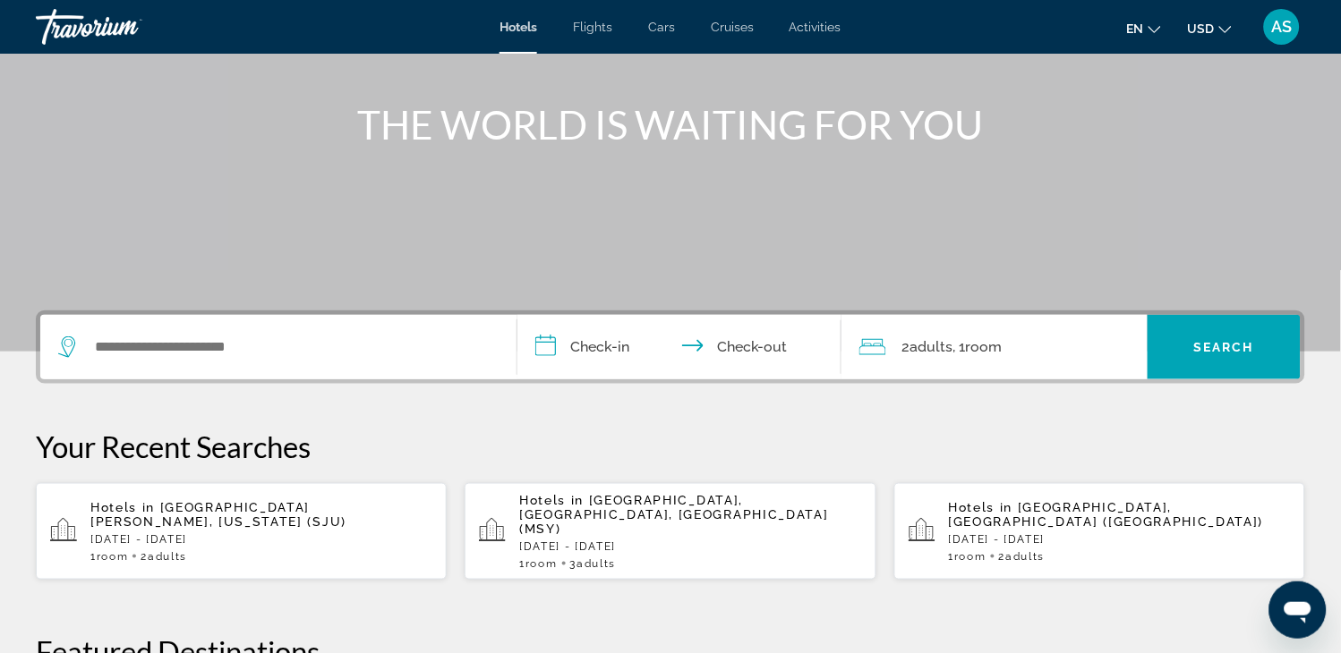
scroll to position [199, 0]
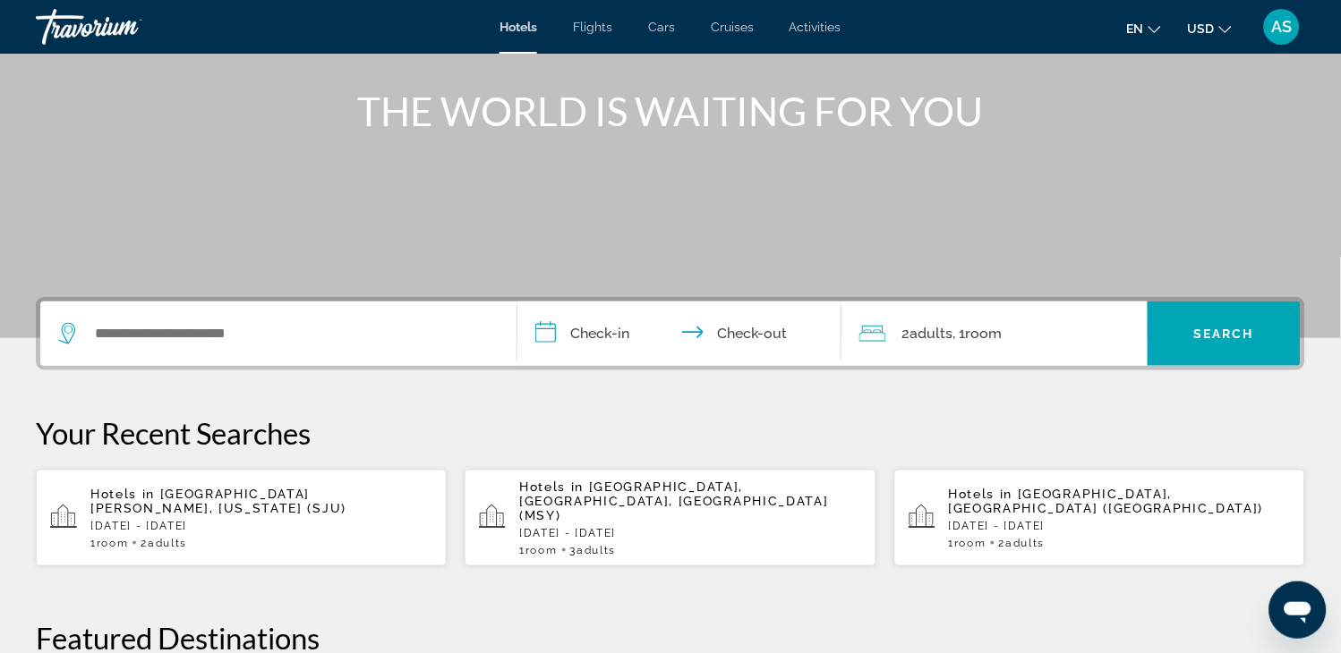
click at [593, 527] on p "[DATE] - [DATE]" at bounding box center [690, 533] width 342 height 13
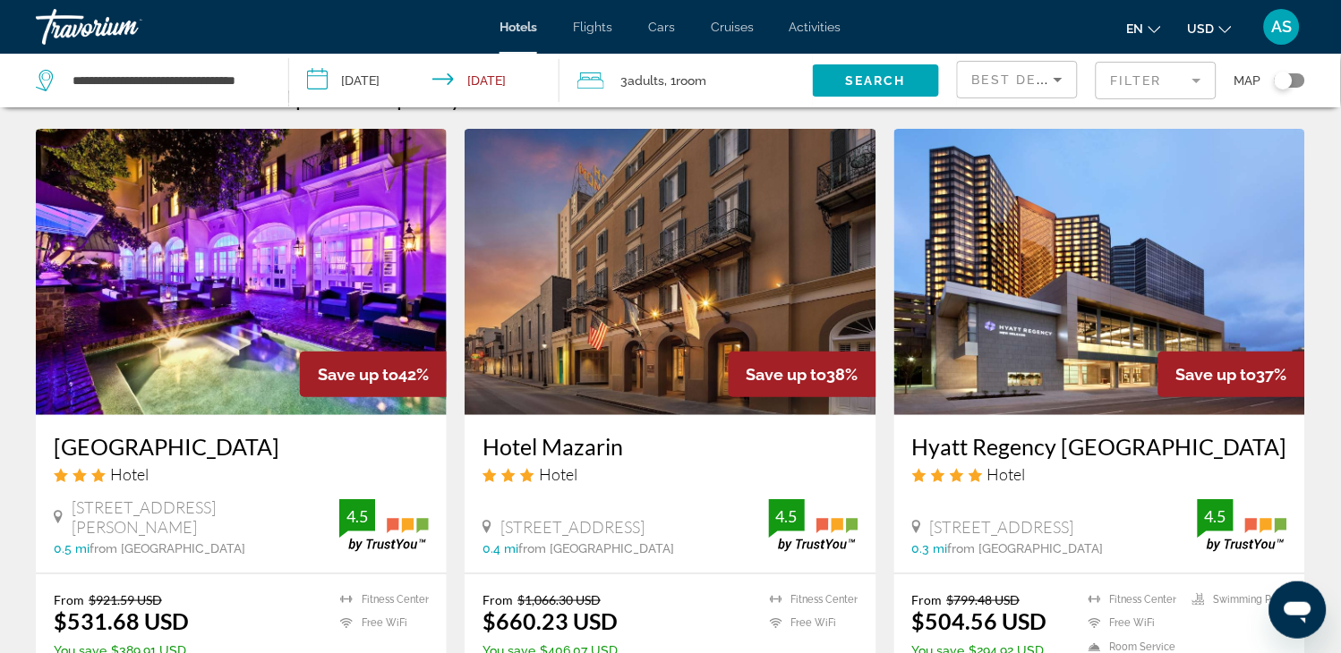
scroll to position [39, 0]
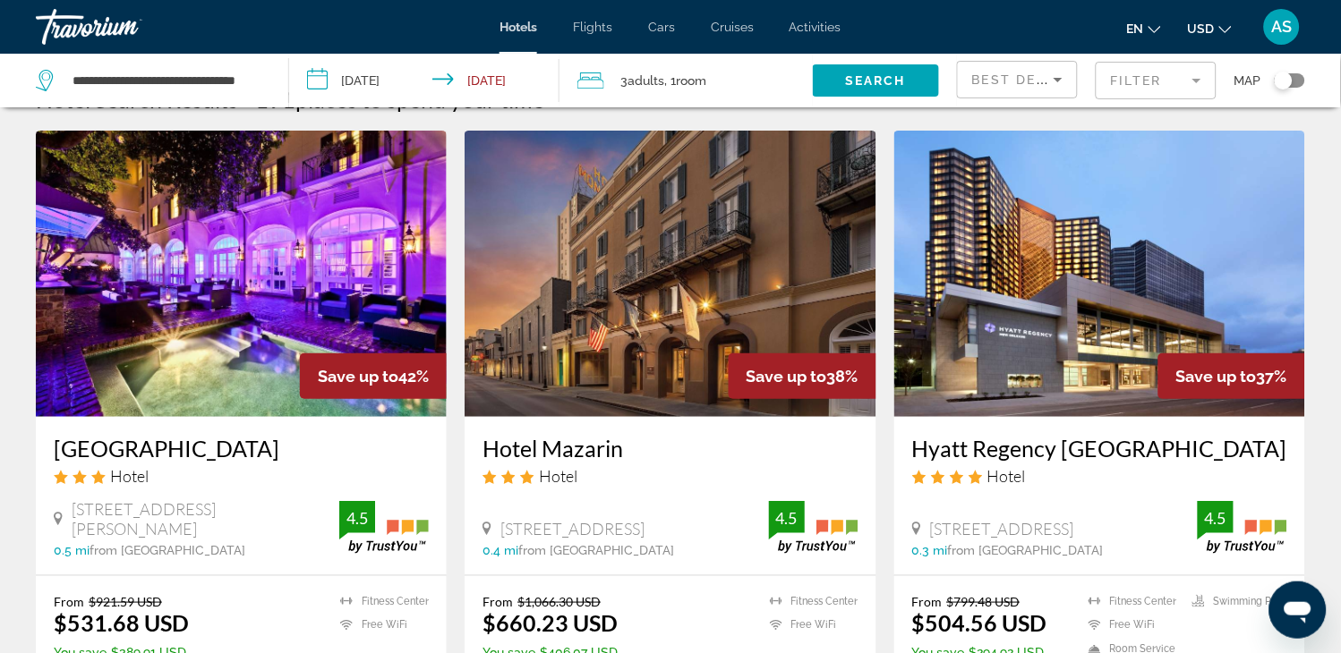
click at [1165, 76] on mat-form-field "Filter" at bounding box center [1156, 81] width 121 height 38
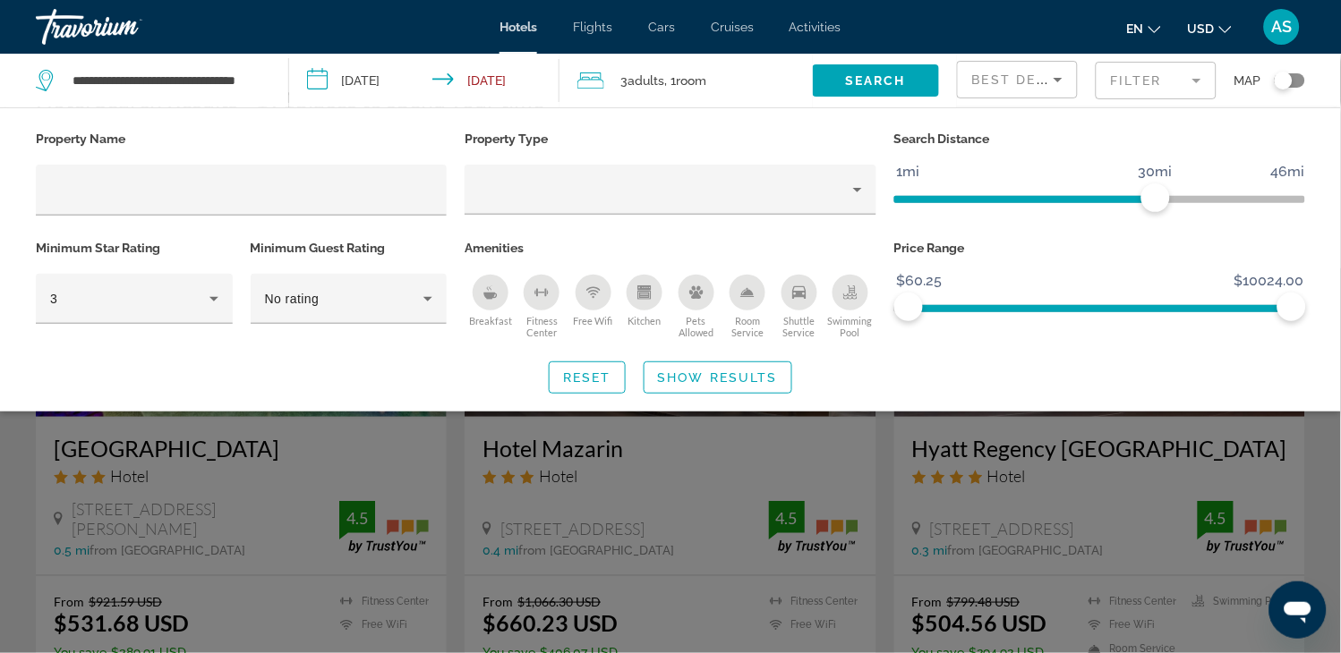
click at [648, 431] on div "Search widget" at bounding box center [670, 461] width 1341 height 385
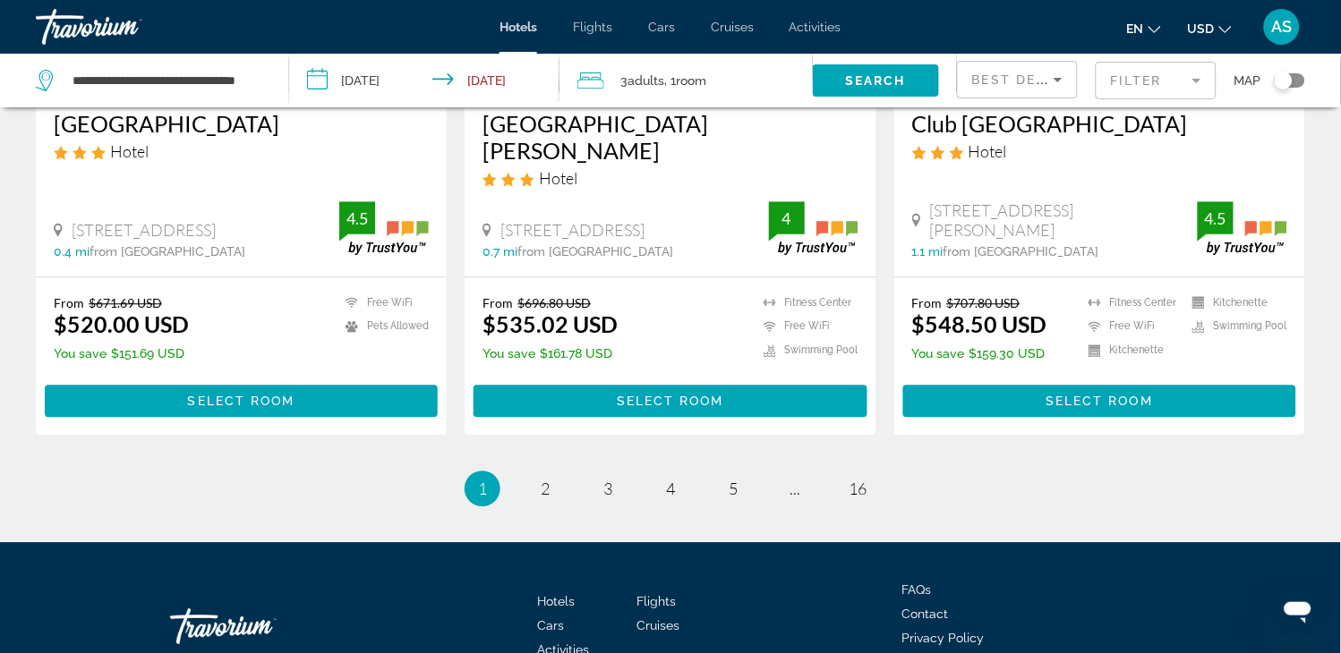
scroll to position [2412, 0]
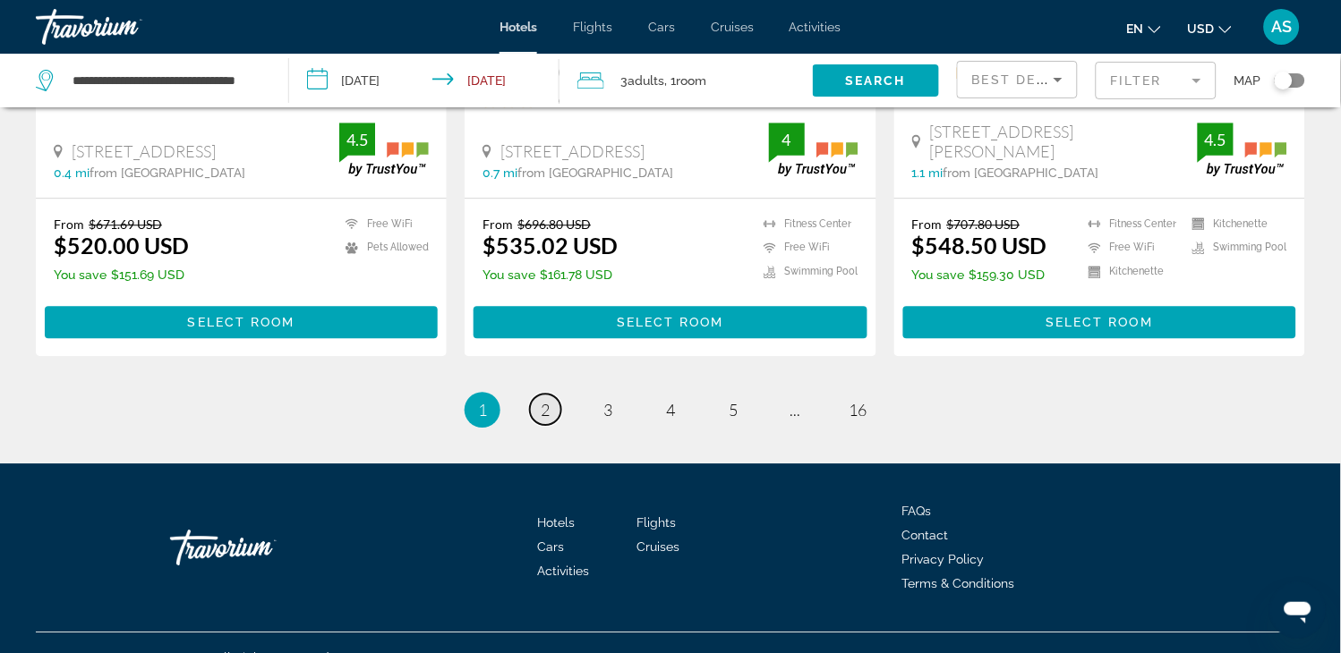
click at [549, 400] on span "2" at bounding box center [545, 410] width 9 height 20
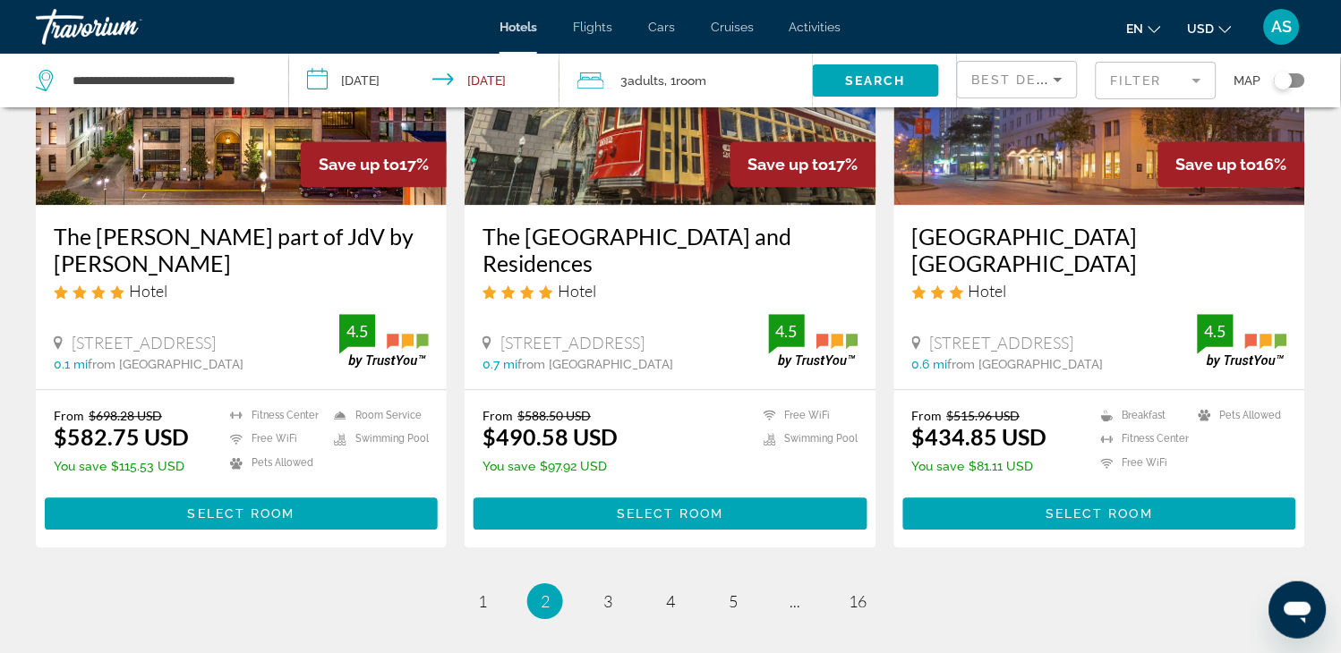
scroll to position [2494, 0]
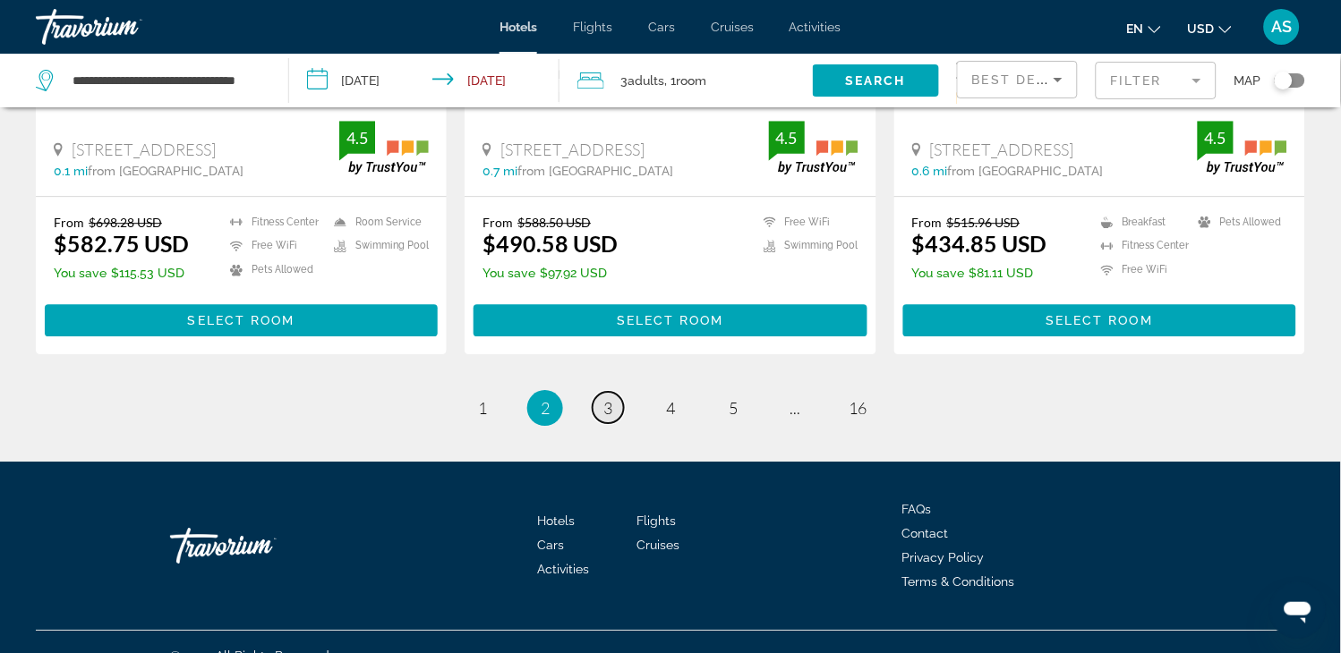
click at [604, 398] on span "3" at bounding box center [607, 408] width 9 height 20
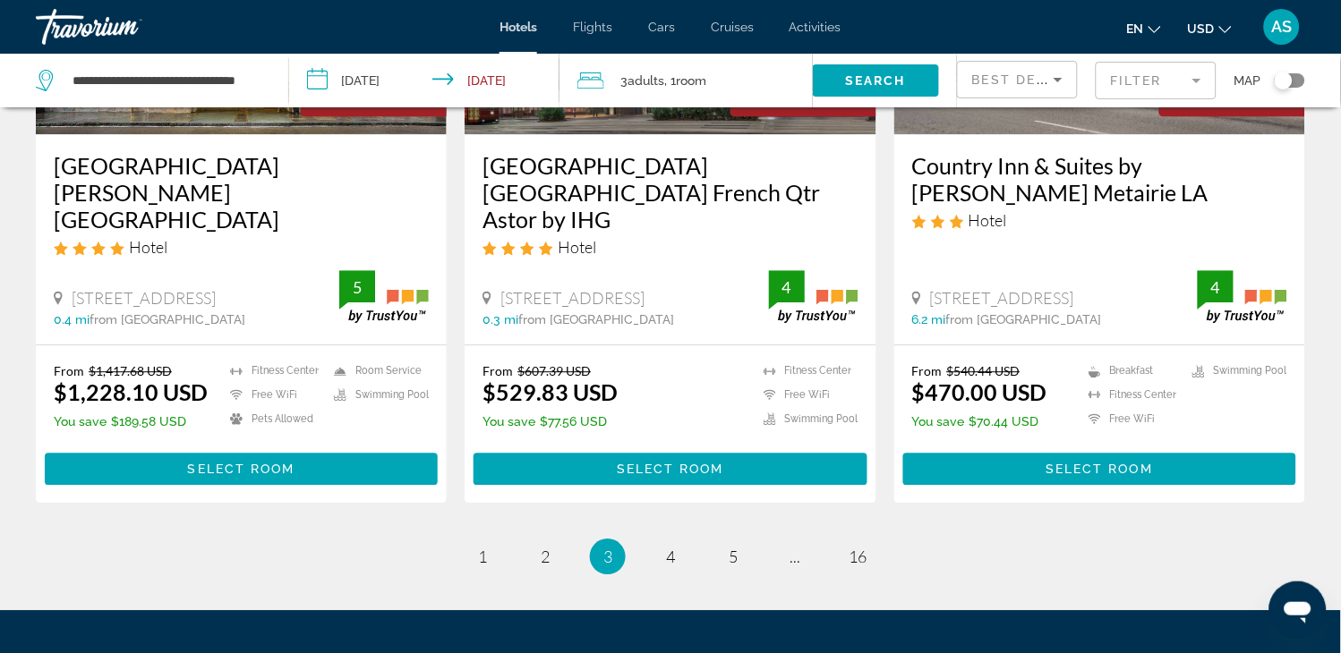
scroll to position [2386, 0]
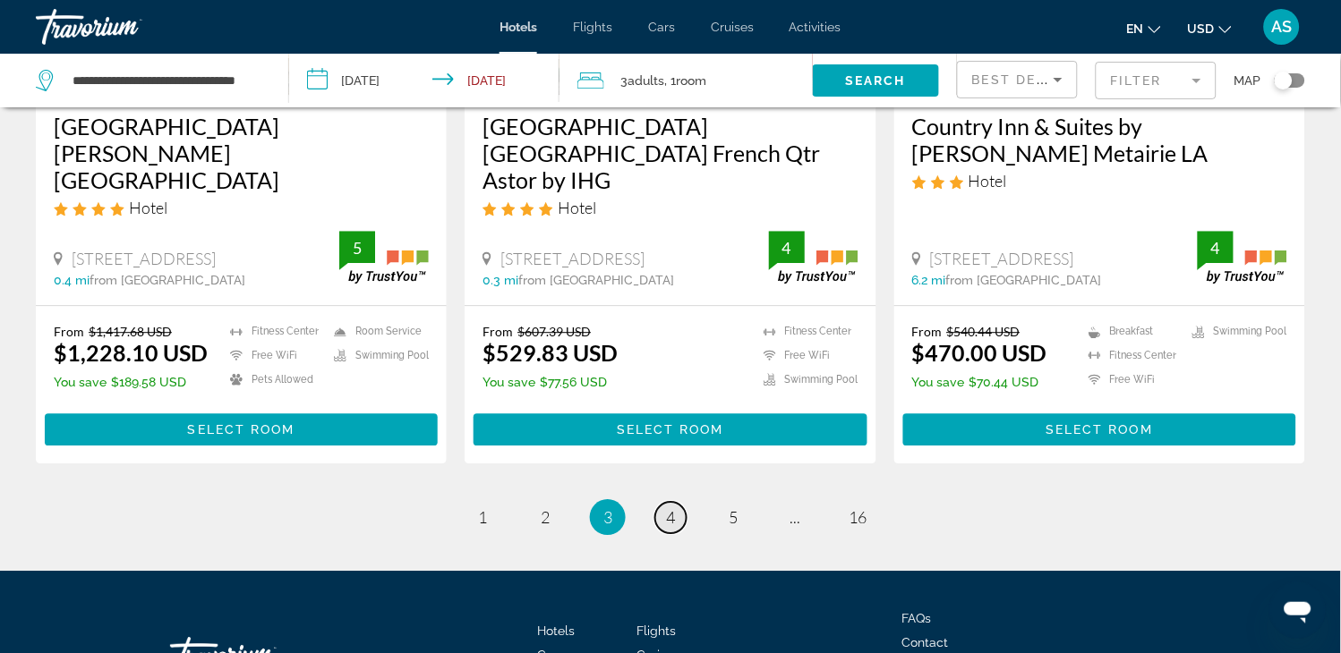
click at [669, 507] on span "4" at bounding box center [670, 517] width 9 height 20
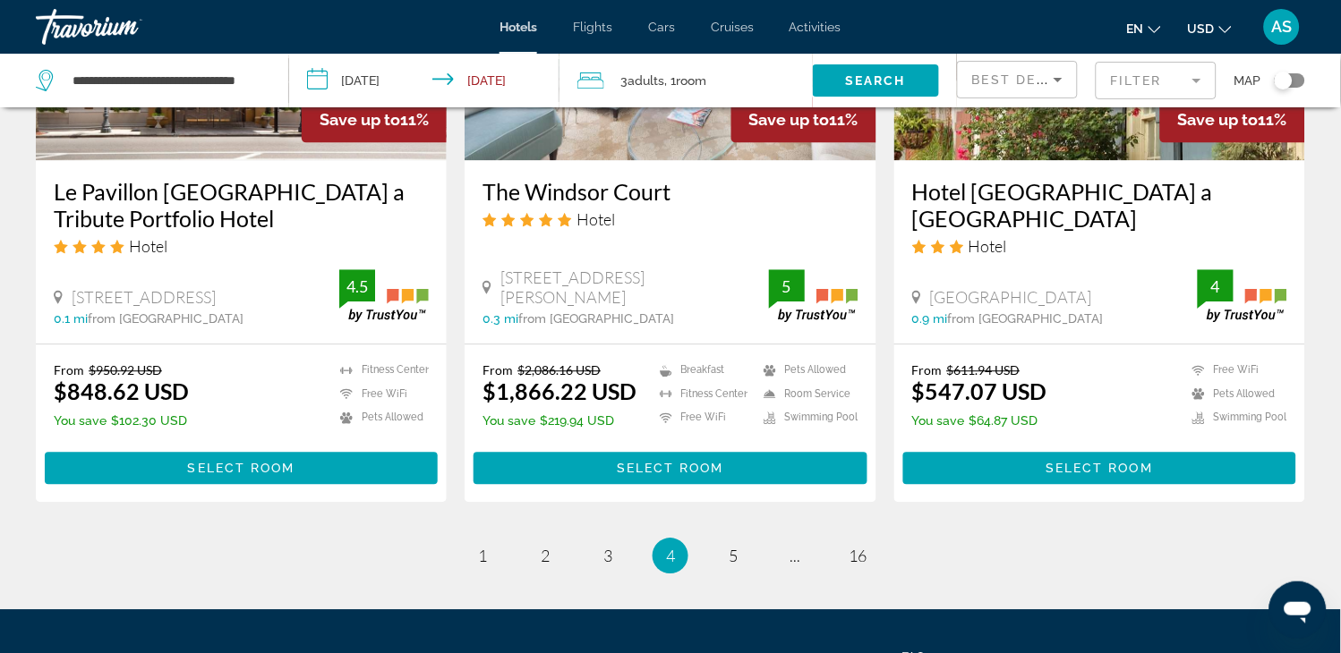
scroll to position [2347, 0]
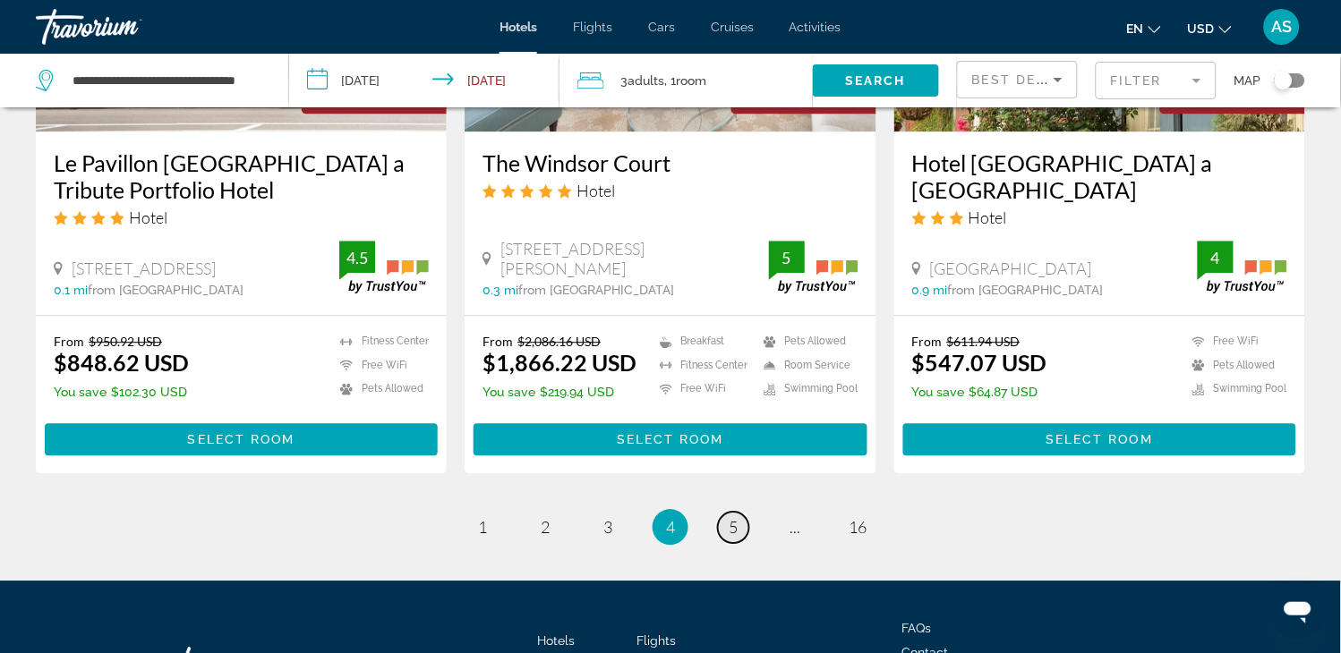
click at [729, 517] on span "5" at bounding box center [733, 527] width 9 height 20
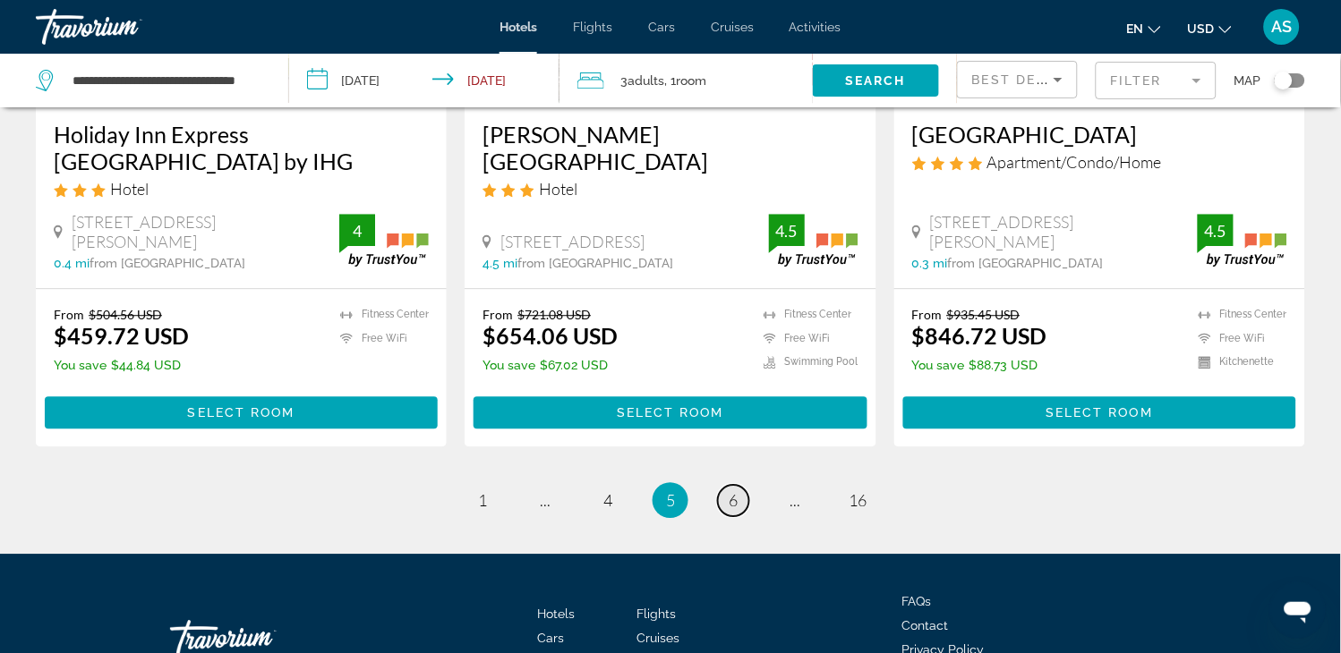
scroll to position [2386, 0]
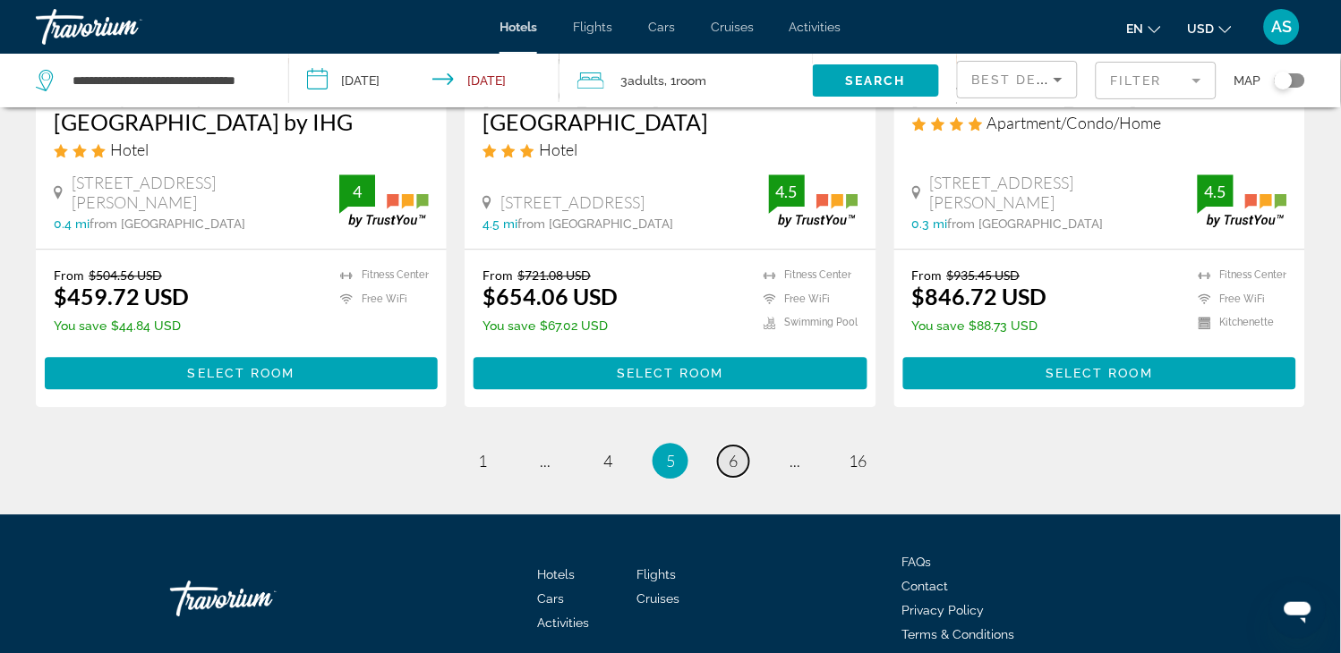
click at [729, 458] on span "6" at bounding box center [733, 461] width 9 height 20
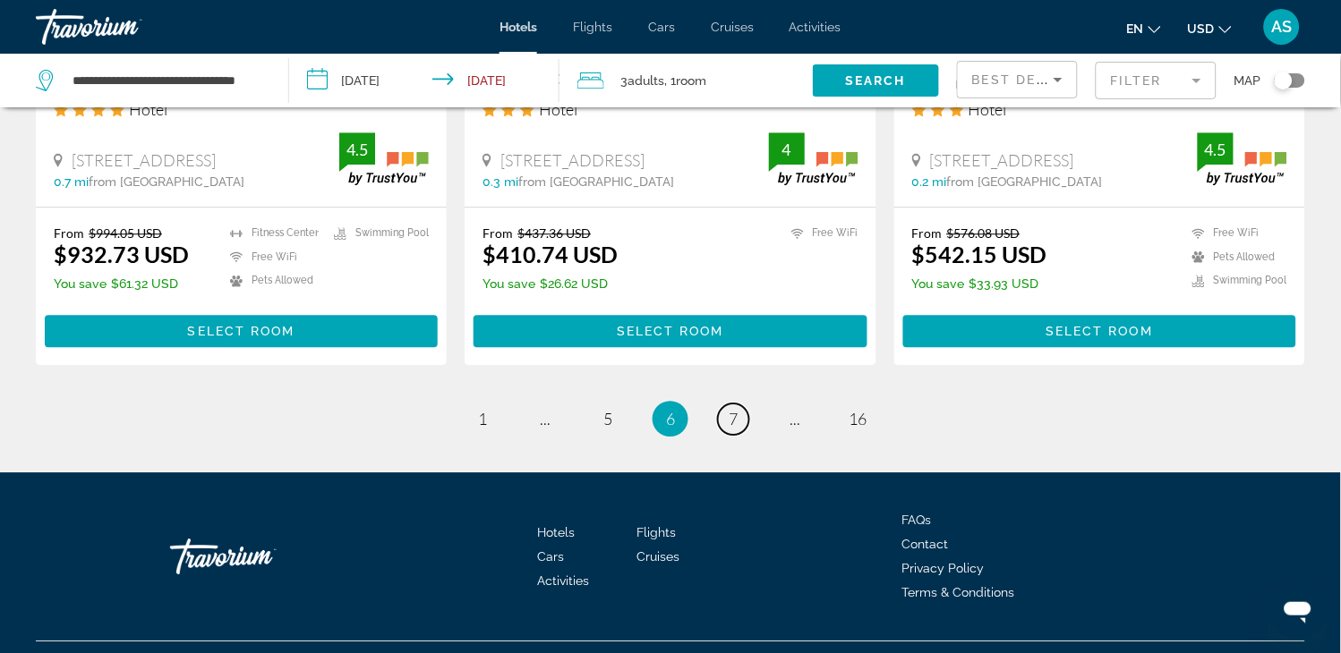
scroll to position [2439, 0]
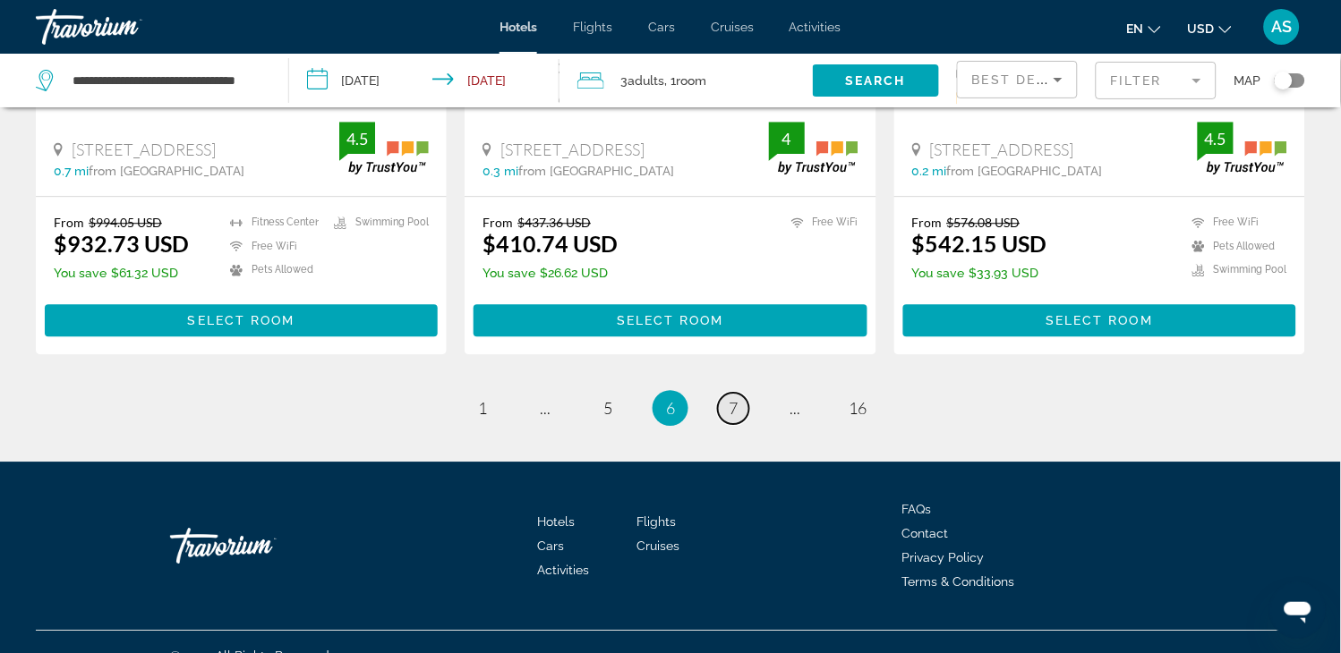
click at [729, 398] on span "7" at bounding box center [733, 408] width 9 height 20
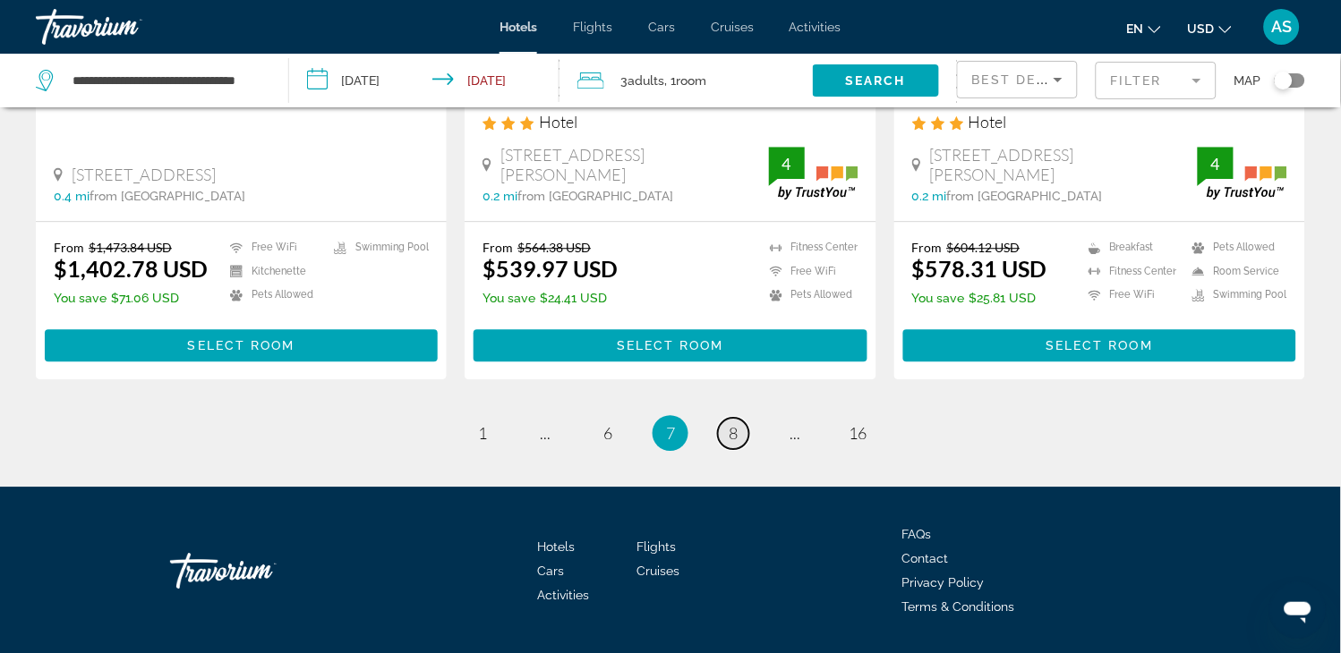
scroll to position [2426, 0]
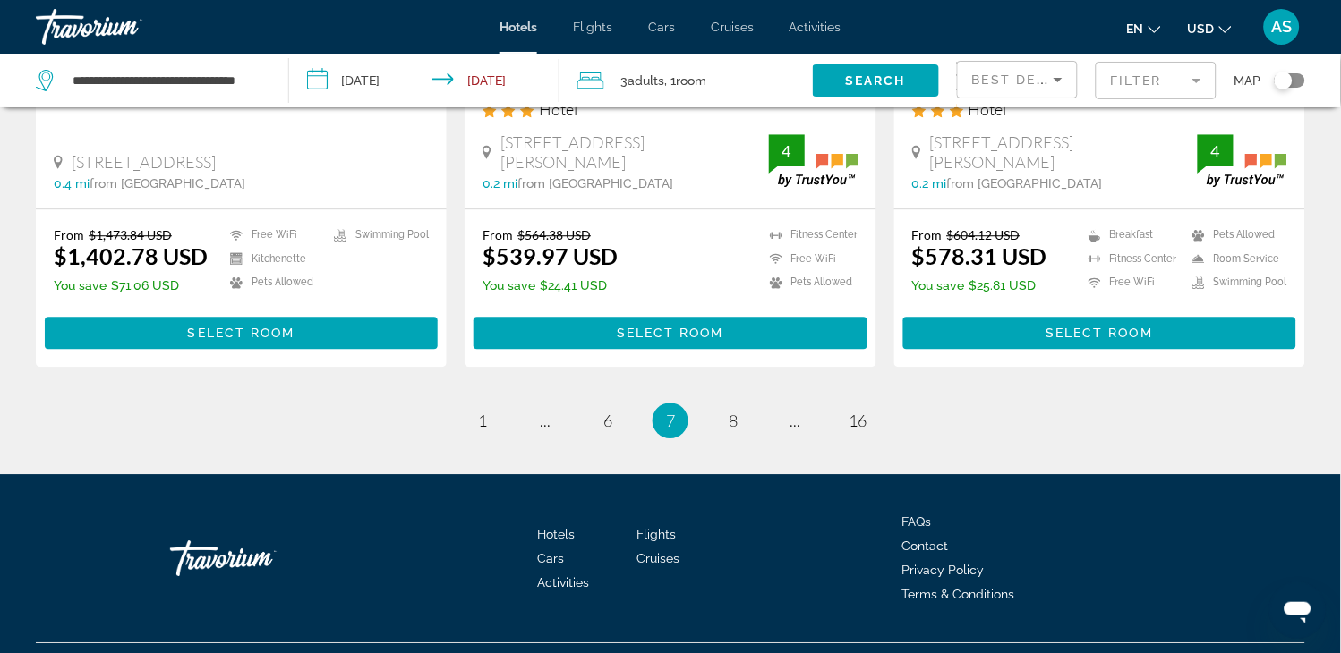
click at [593, 36] on div "Hotels Flights Cars Cruises Activities Hotels Flights Cars Cruises Activities e…" at bounding box center [670, 27] width 1341 height 47
click at [635, 82] on span "Adults" at bounding box center [645, 80] width 37 height 14
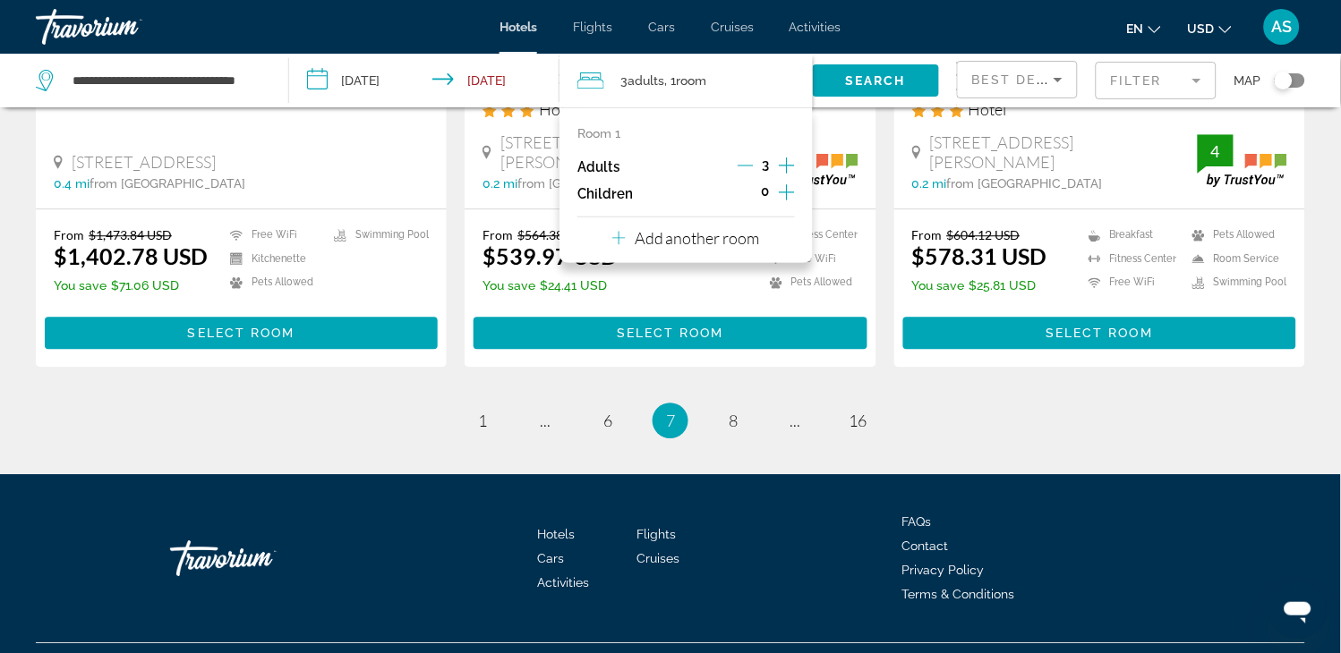
click at [745, 166] on icon "Decrement adults" at bounding box center [746, 166] width 16 height 1
click at [601, 30] on span "Flights" at bounding box center [592, 27] width 39 height 14
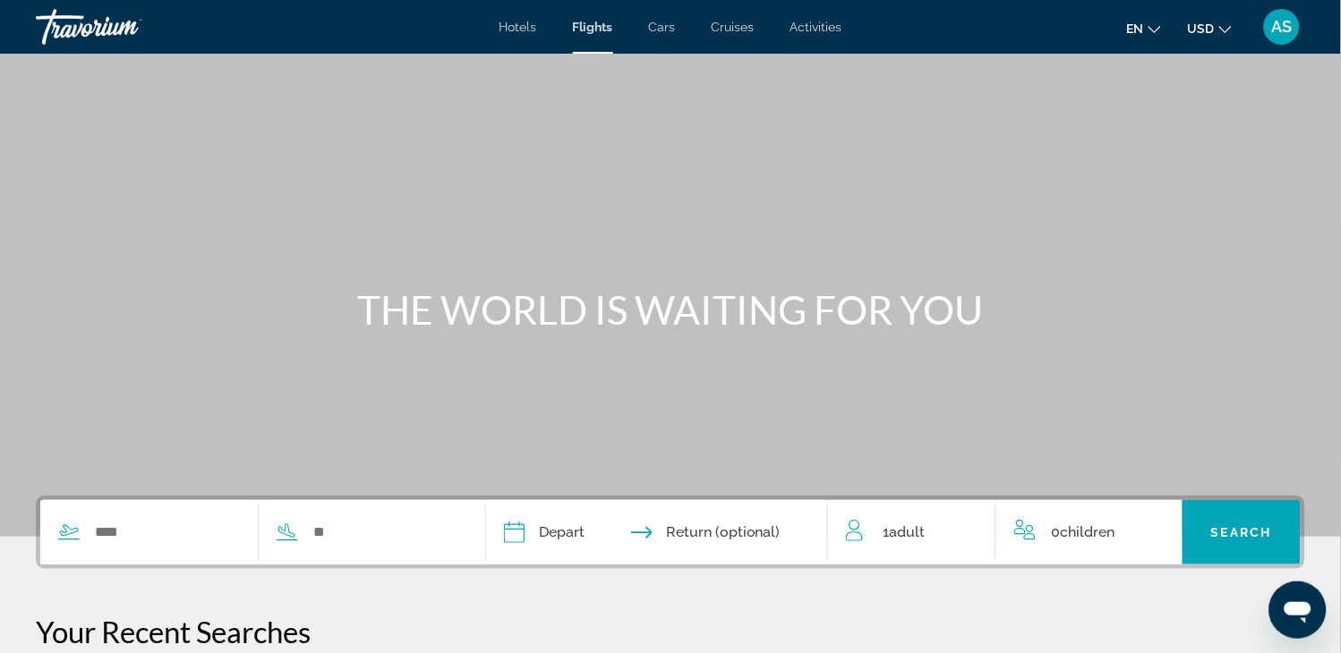
click at [933, 531] on div "1 Adult Adults" at bounding box center [920, 532] width 149 height 25
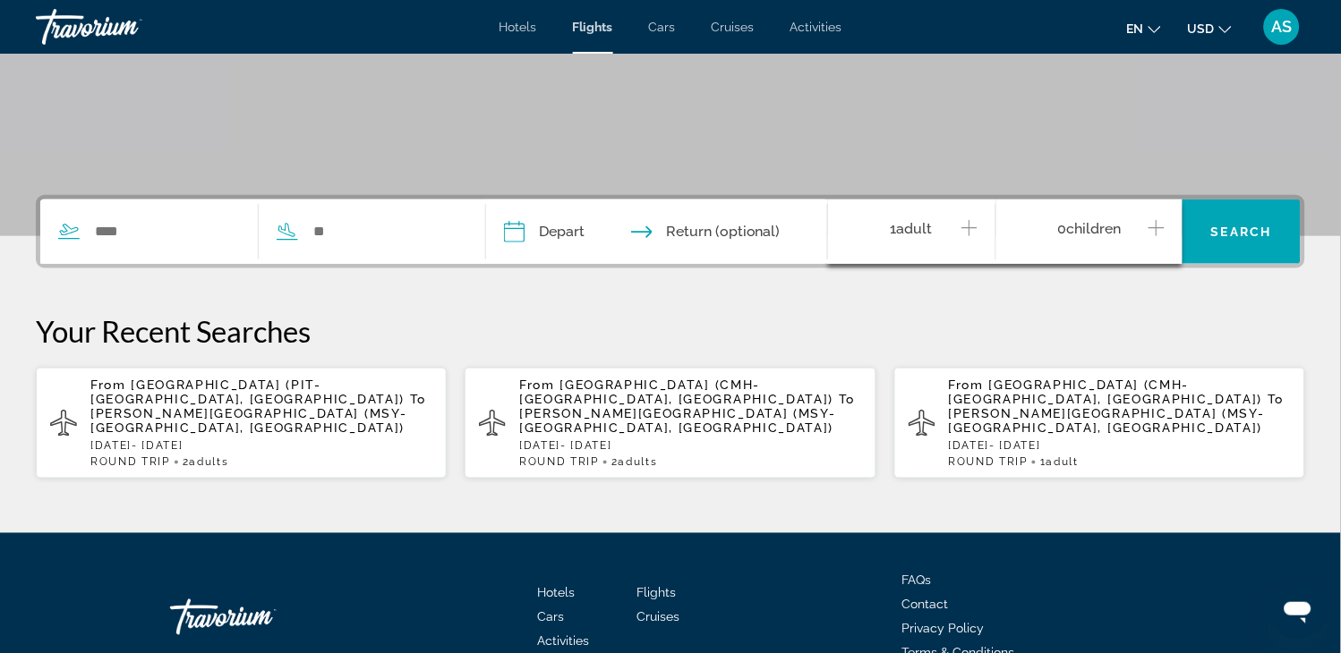
scroll to position [399, 0]
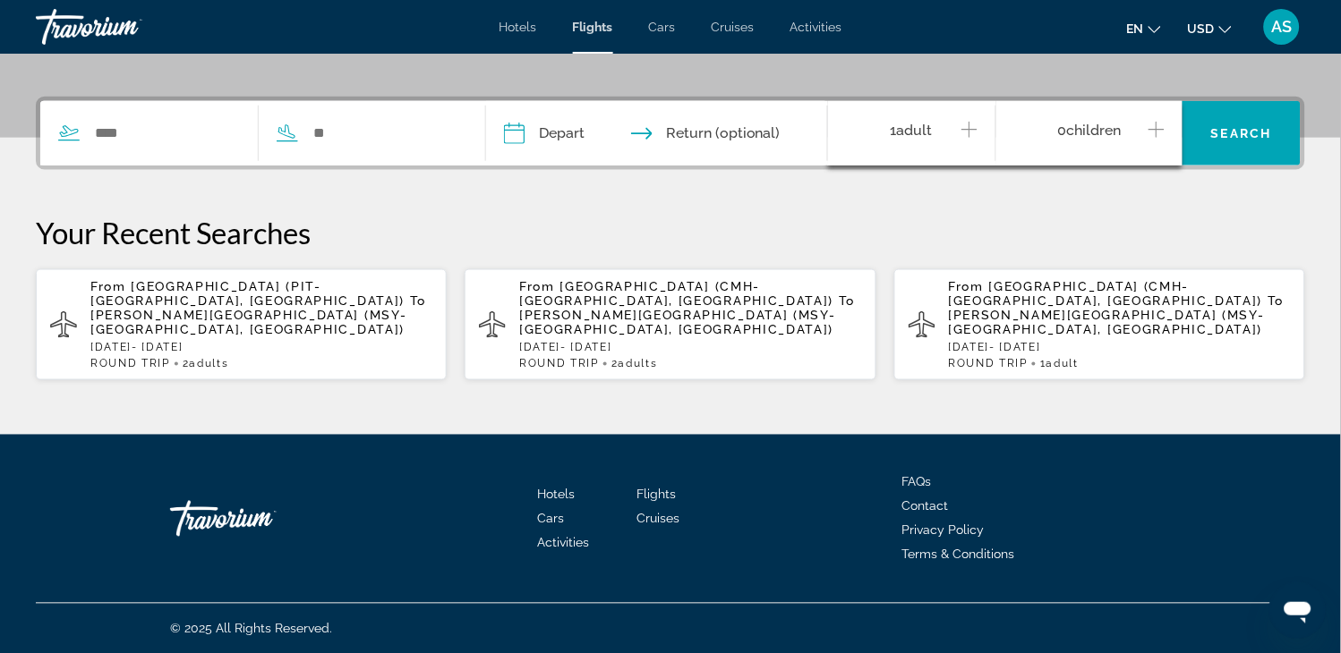
click at [954, 136] on div "1 Adult Adults" at bounding box center [920, 133] width 149 height 31
click at [968, 126] on icon "Increment adults" at bounding box center [969, 129] width 16 height 21
click at [226, 129] on input "Search widget" at bounding box center [166, 133] width 147 height 27
click at [584, 290] on span "[GEOGRAPHIC_DATA] (CMH-[GEOGRAPHIC_DATA], [GEOGRAPHIC_DATA])" at bounding box center [676, 293] width 314 height 29
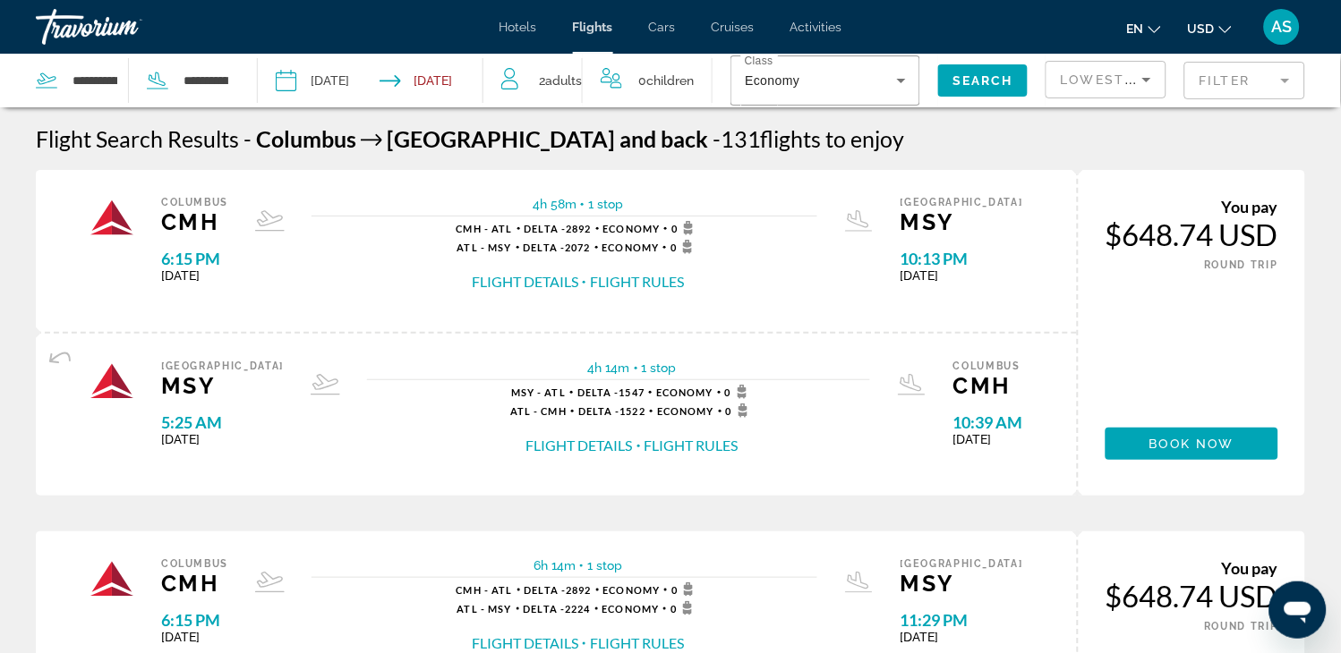
click at [354, 86] on input "Depart date: Sep 25, 2025" at bounding box center [326, 83] width 111 height 59
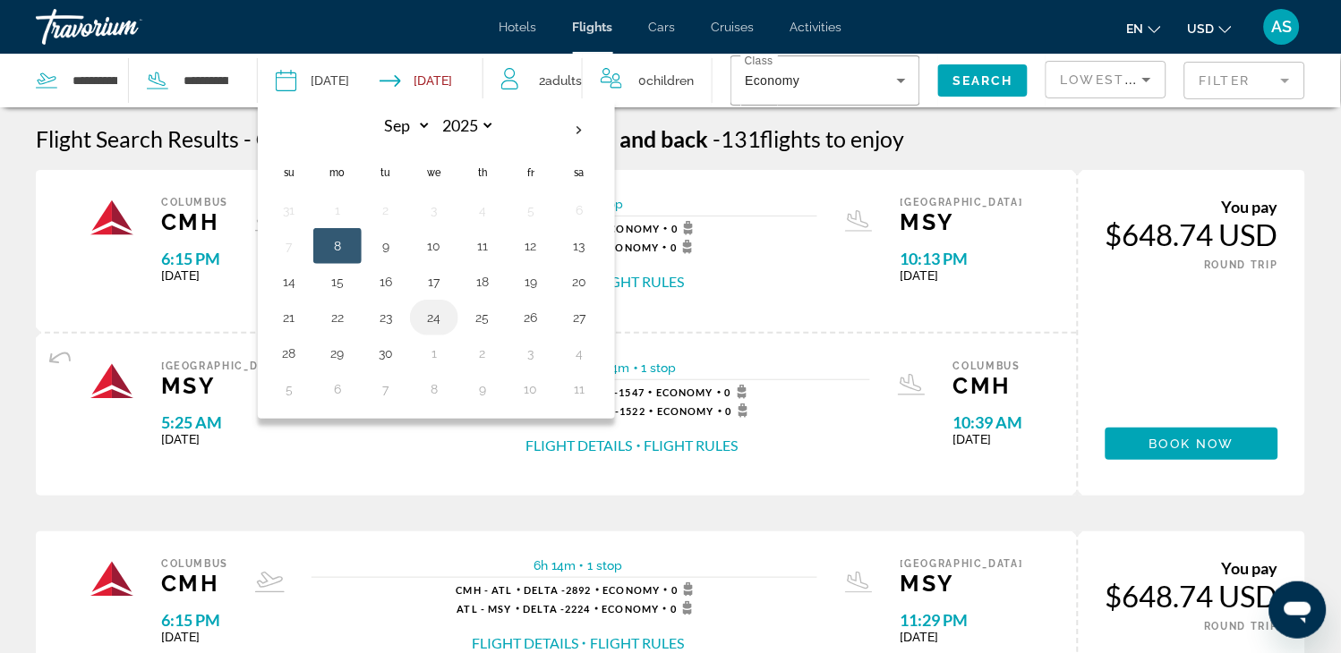
click at [426, 318] on button "24" at bounding box center [434, 317] width 29 height 25
type input "**********"
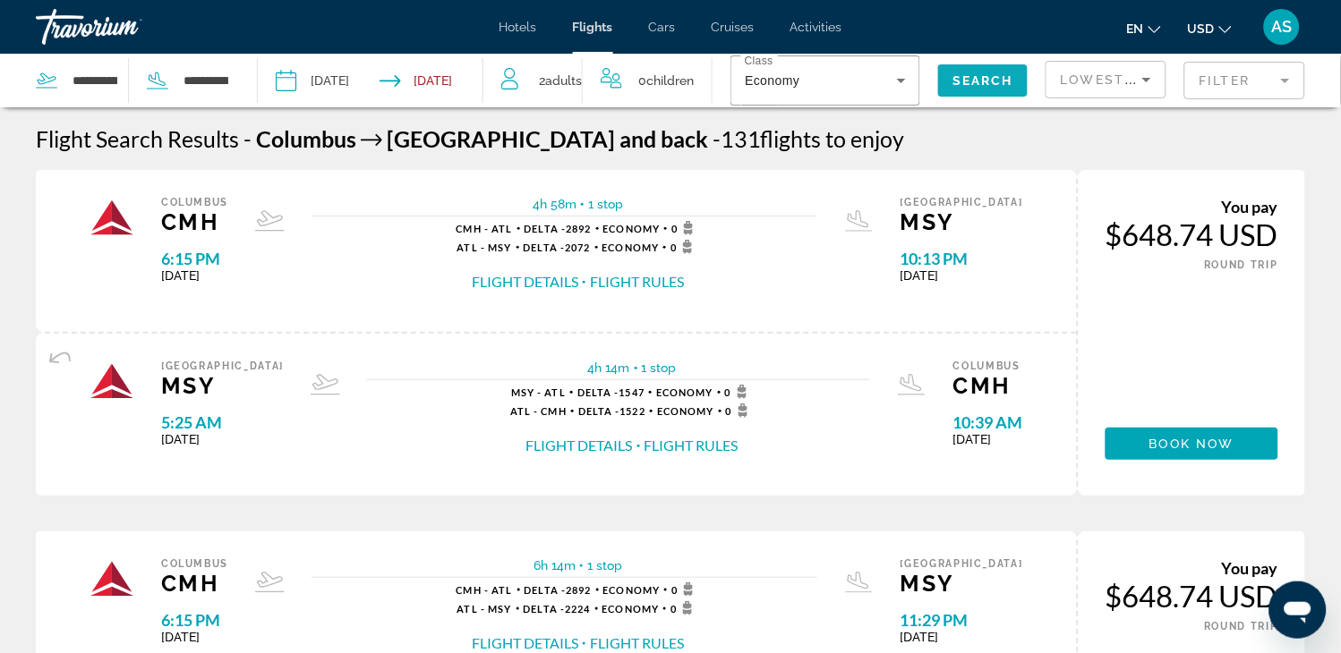
click at [974, 78] on span "Search" at bounding box center [982, 80] width 61 height 14
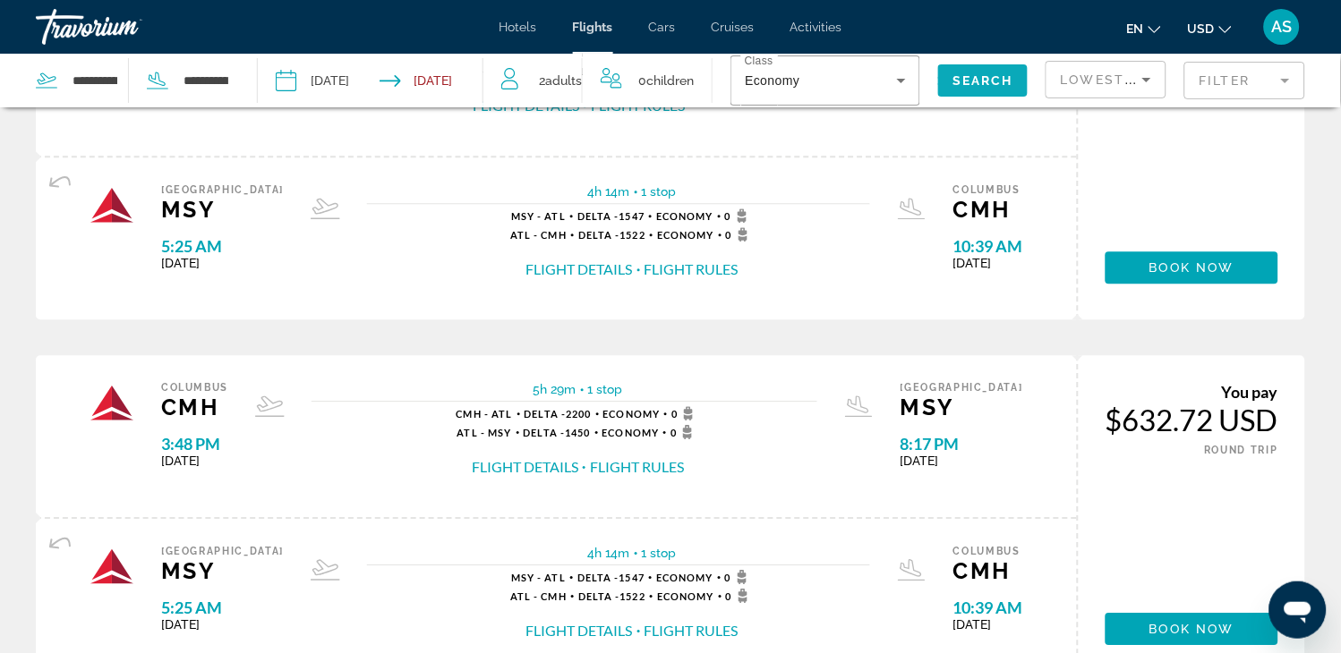
scroll to position [994, 0]
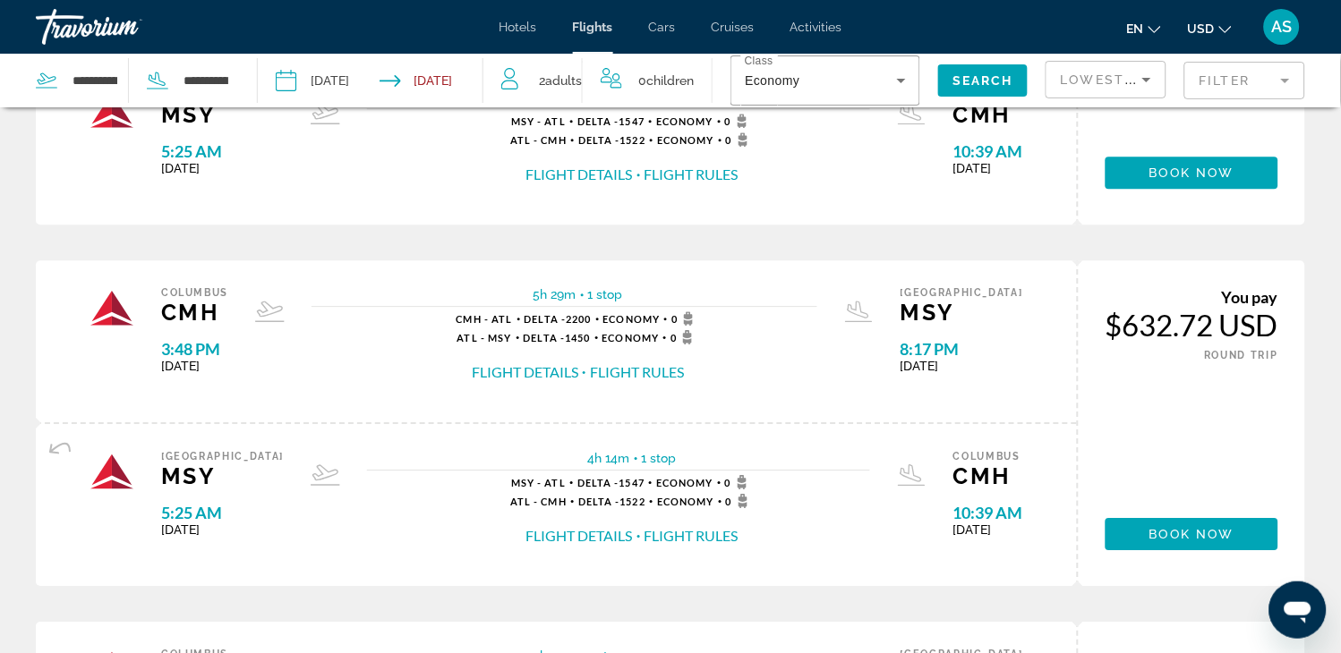
click at [578, 371] on button "Flight Details" at bounding box center [525, 372] width 107 height 20
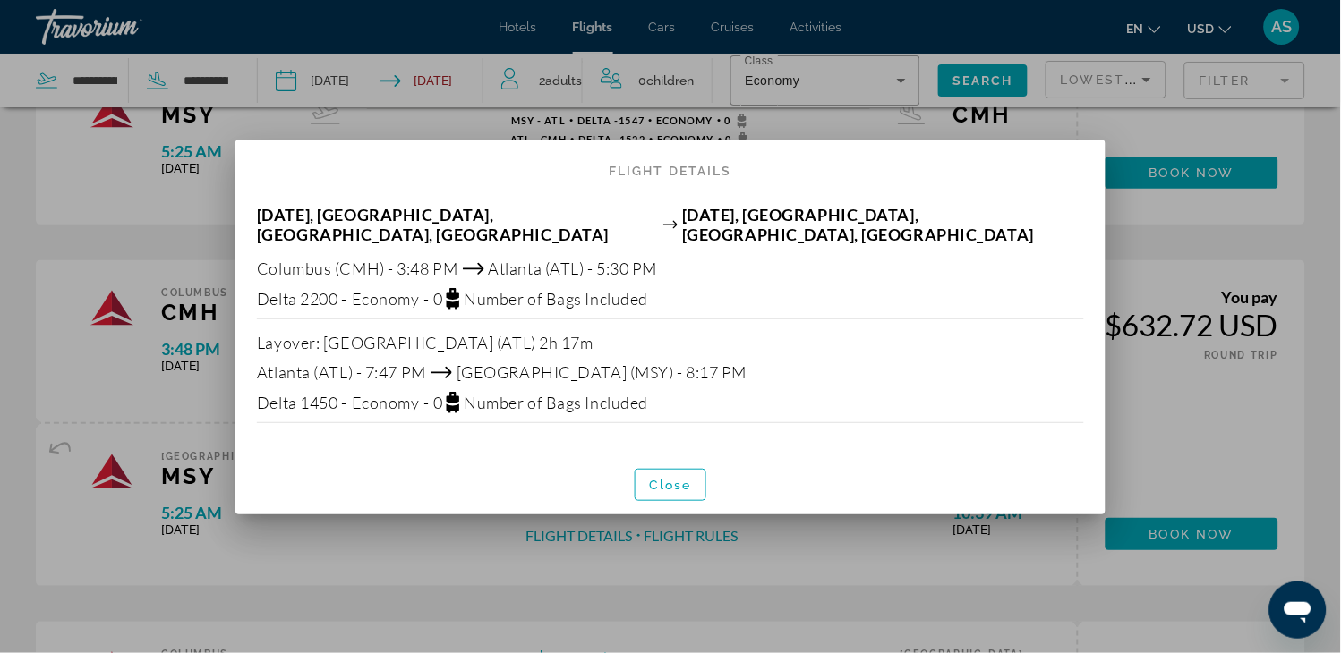
scroll to position [0, 0]
click at [441, 405] on span "- 0" at bounding box center [433, 403] width 19 height 20
click at [655, 488] on span "Close" at bounding box center [670, 485] width 43 height 14
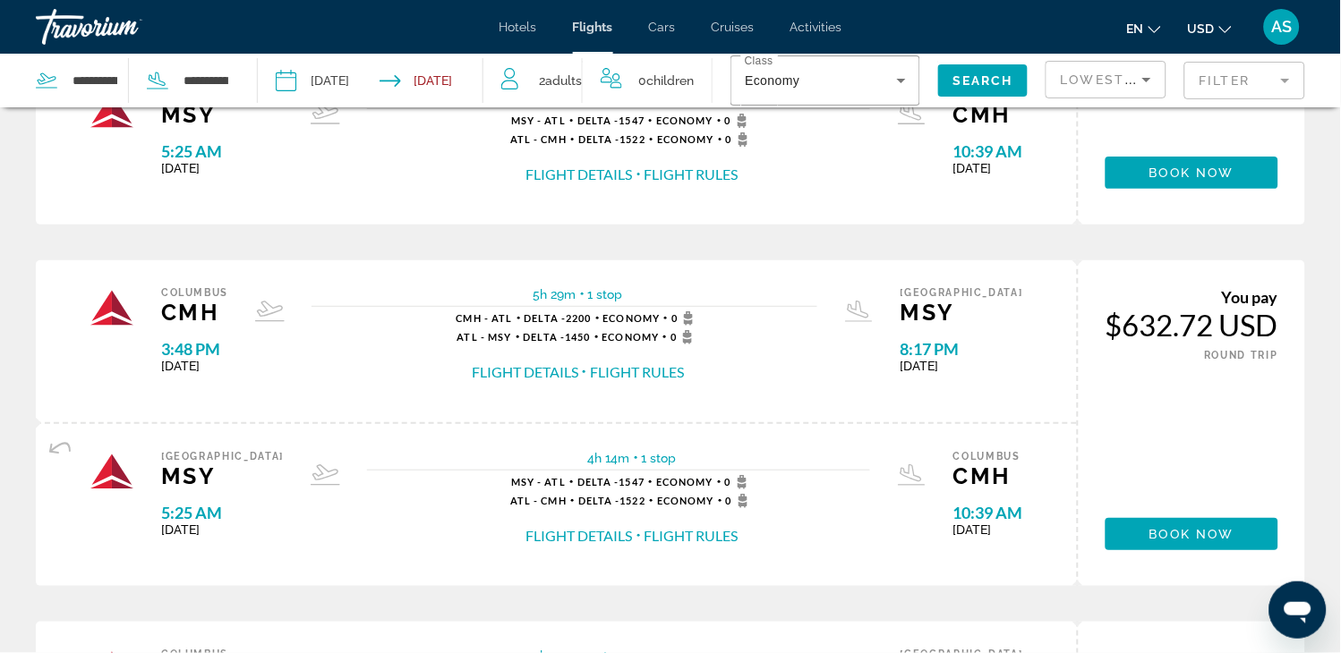
scroll to position [994, 0]
